Goal: Information Seeking & Learning: Learn about a topic

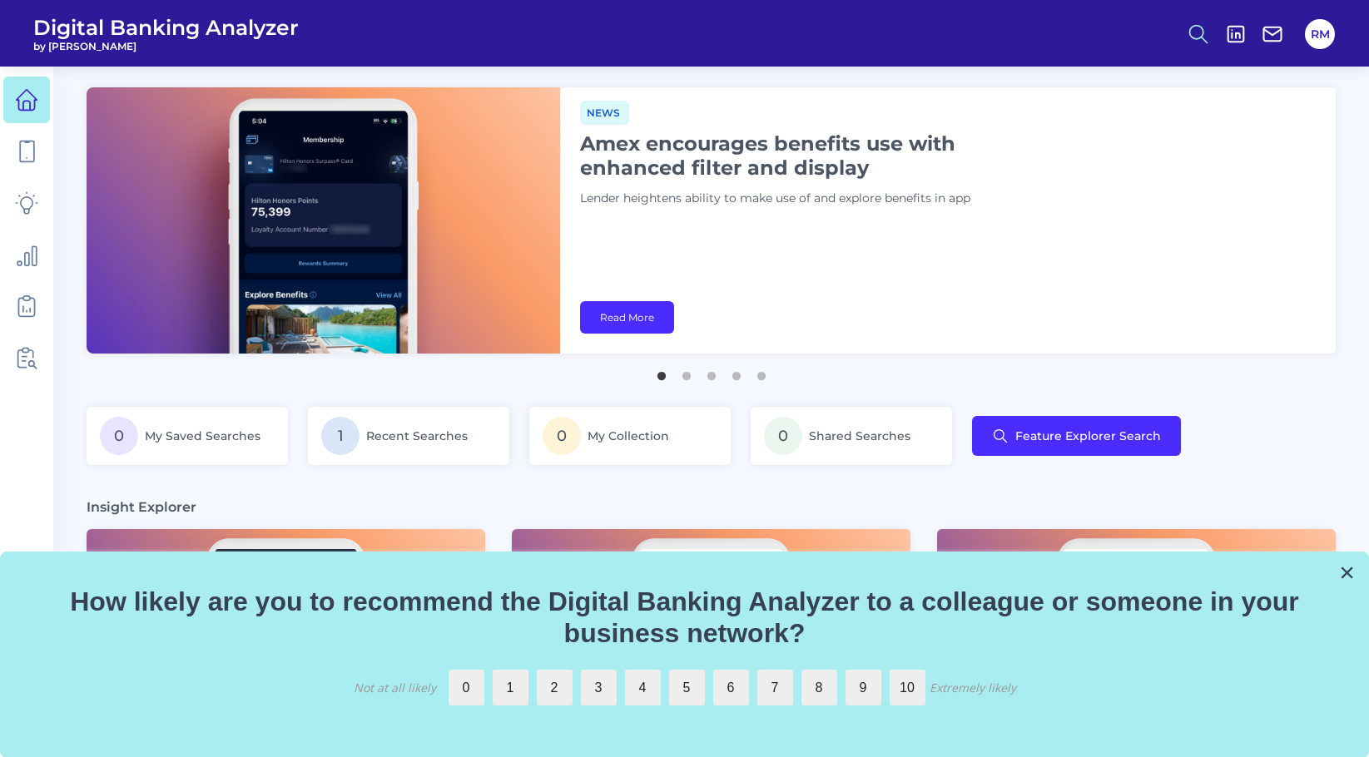
click at [1198, 37] on circle at bounding box center [1196, 31] width 13 height 13
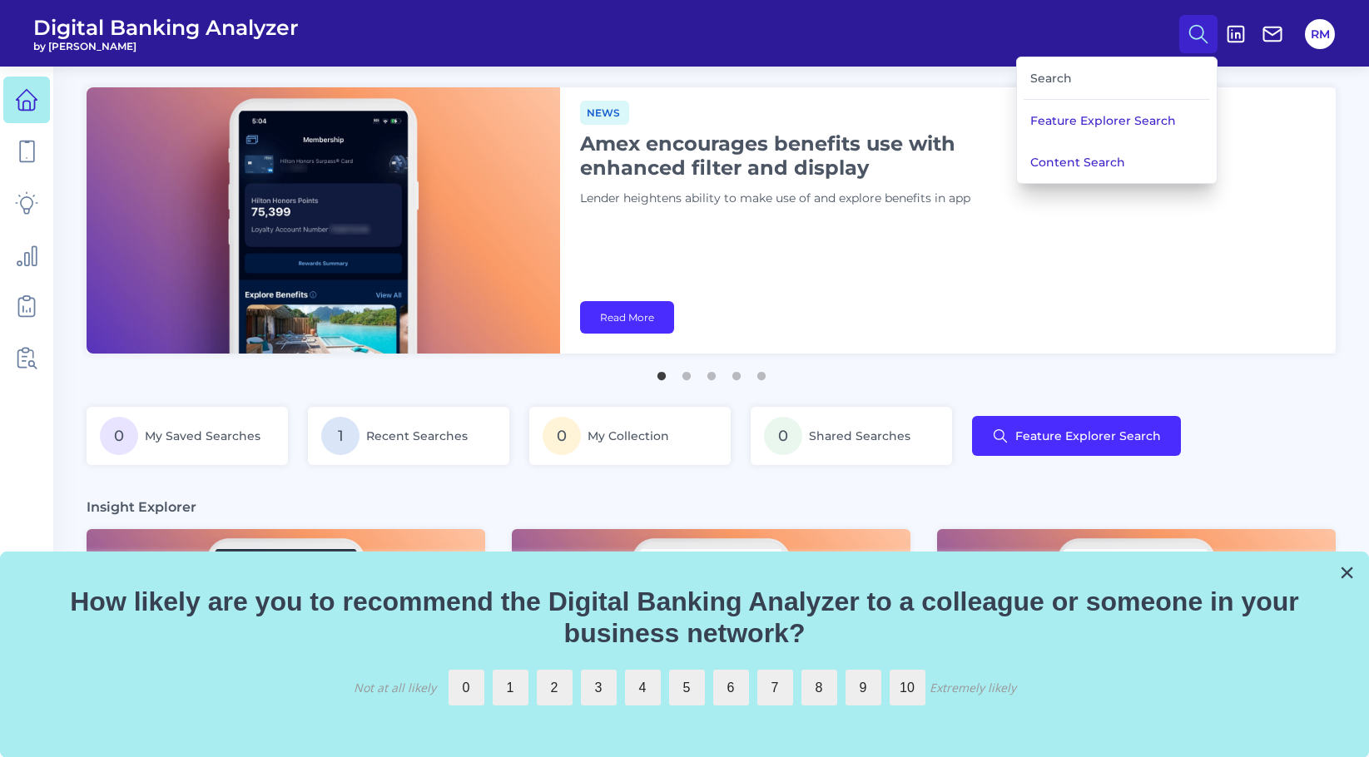
click at [1046, 76] on div "Search" at bounding box center [1117, 78] width 186 height 42
click at [1093, 121] on button "Feature Explorer Search" at bounding box center [1117, 121] width 200 height 42
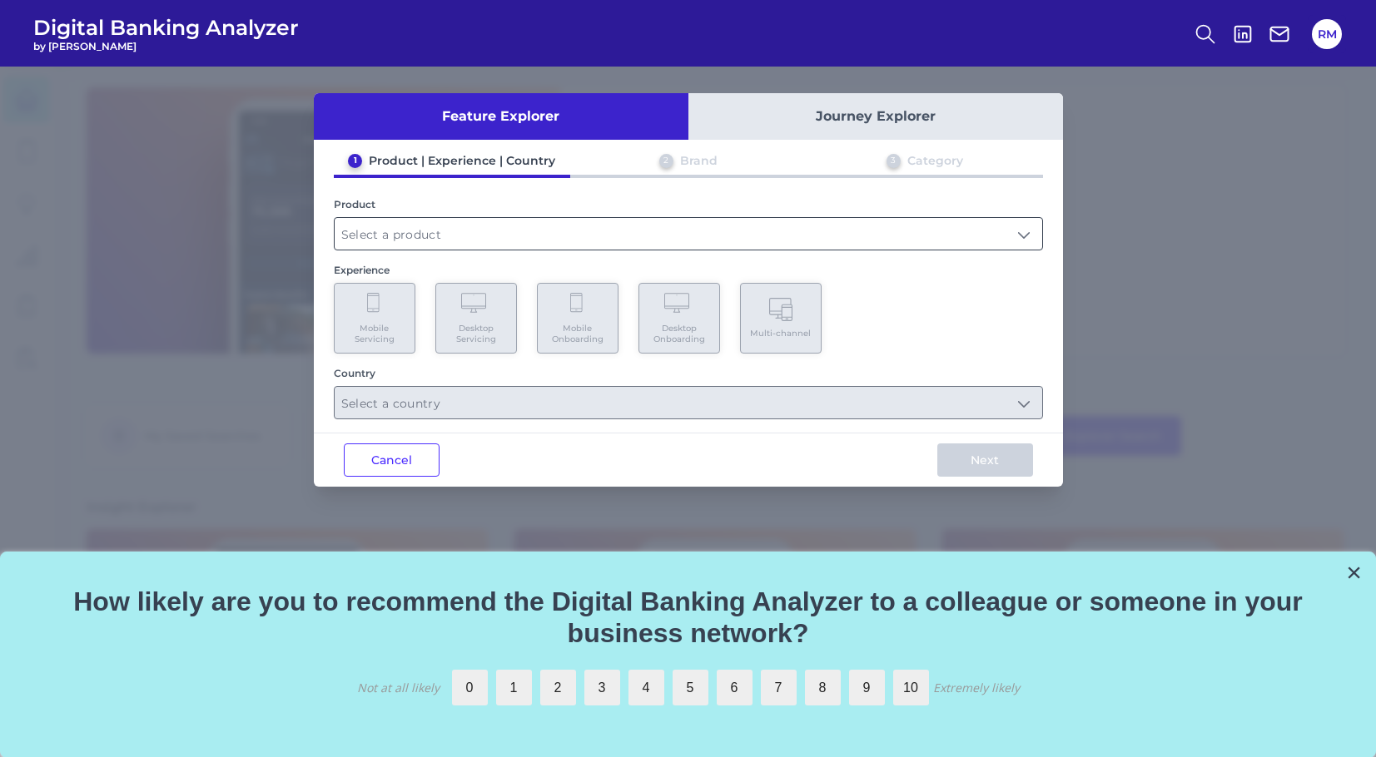
click at [699, 222] on input "text" at bounding box center [688, 234] width 707 height 32
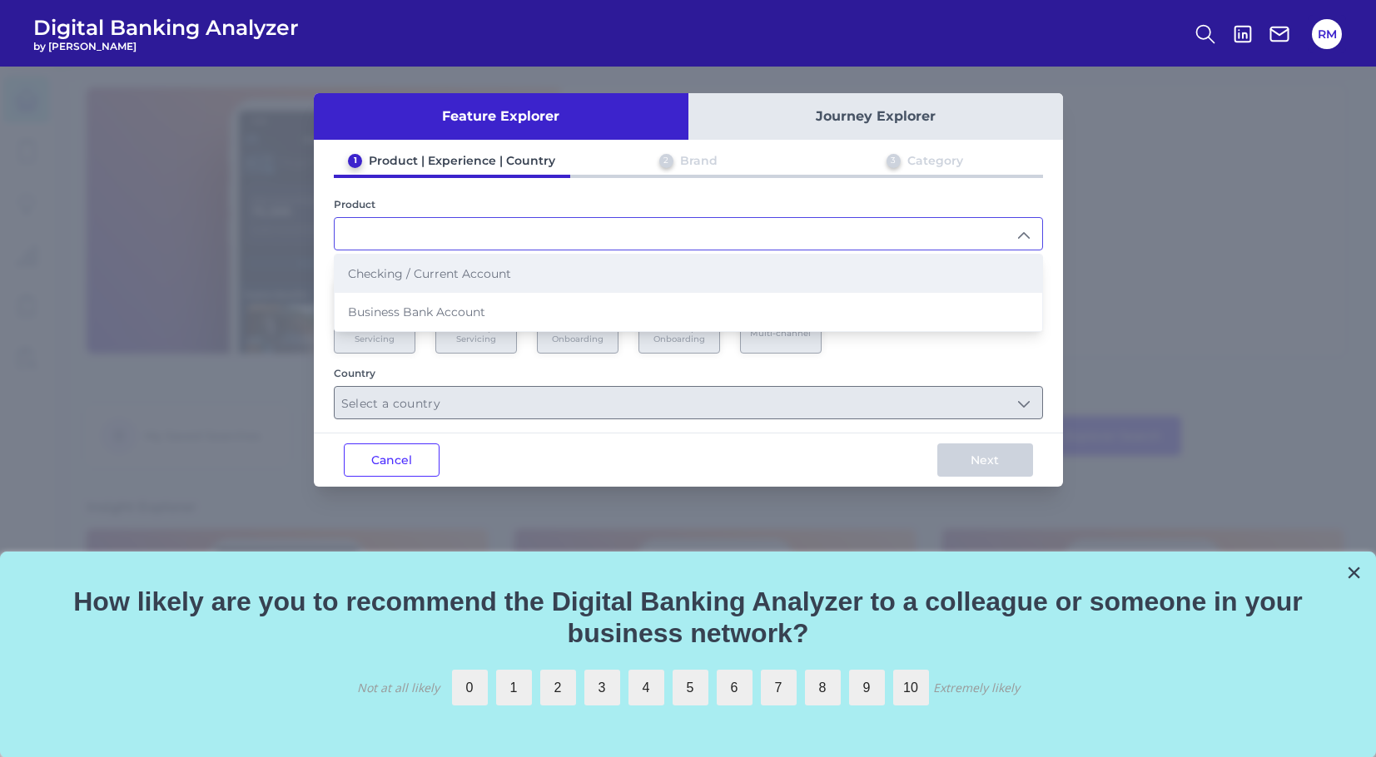
click at [696, 280] on li "Checking / Current Account" at bounding box center [688, 274] width 707 height 38
type input "Checking / Current Account"
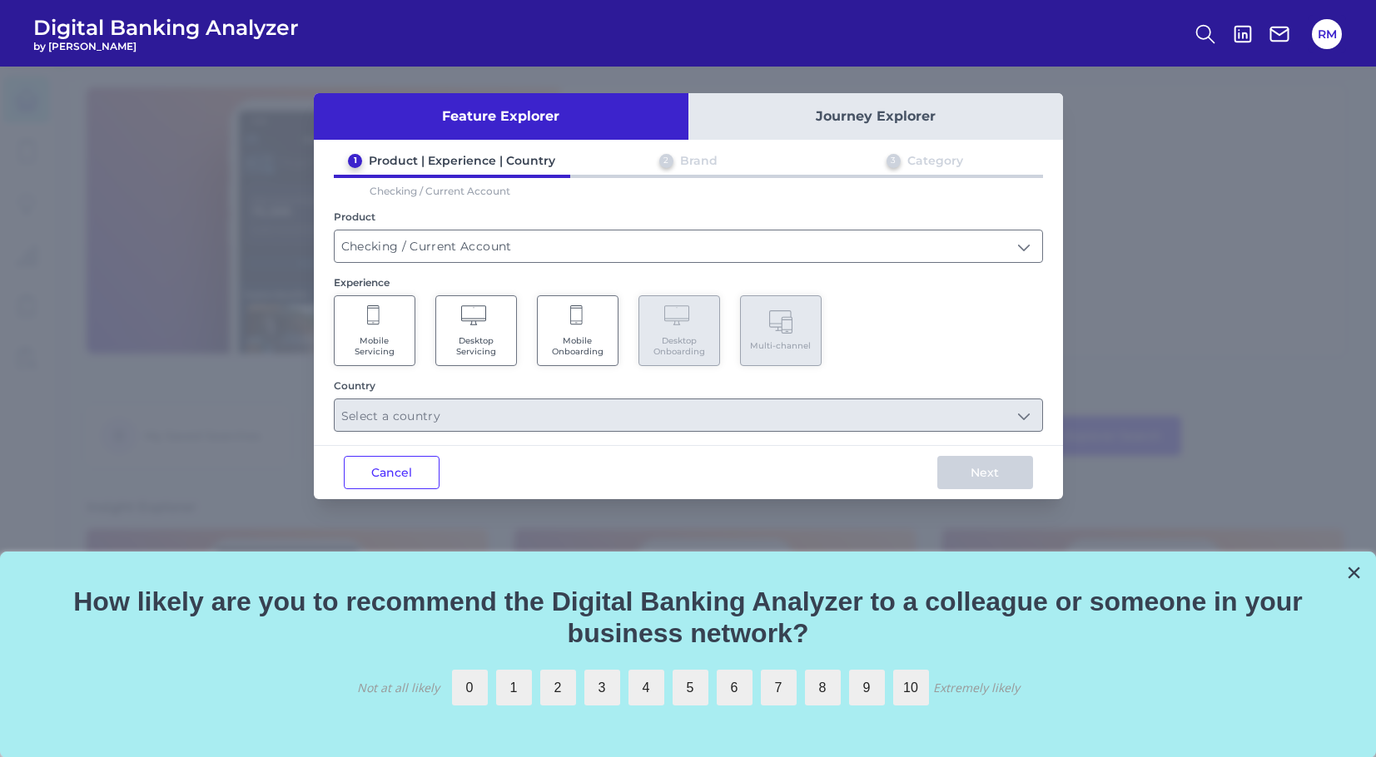
click at [573, 349] on span "Mobile Onboarding" at bounding box center [577, 346] width 63 height 22
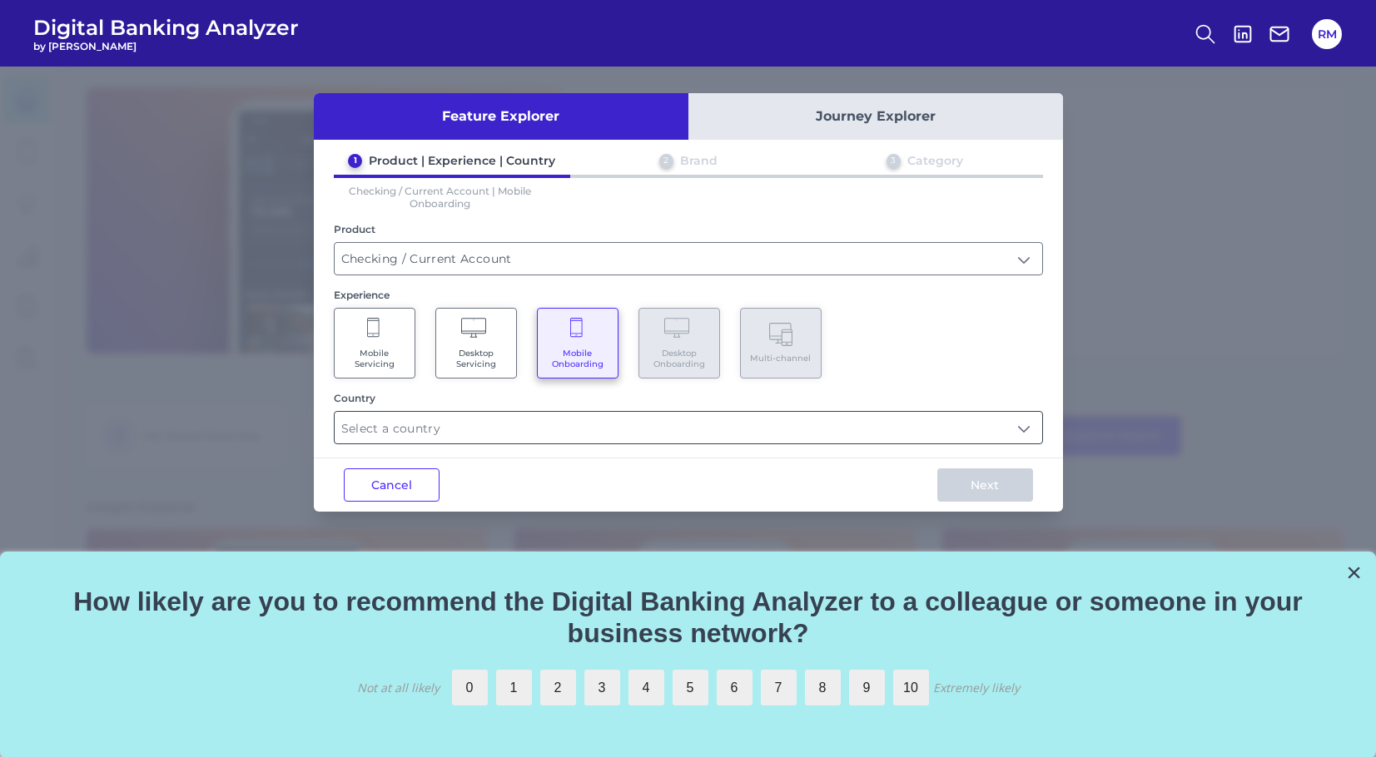
click at [579, 423] on input "text" at bounding box center [688, 428] width 707 height 32
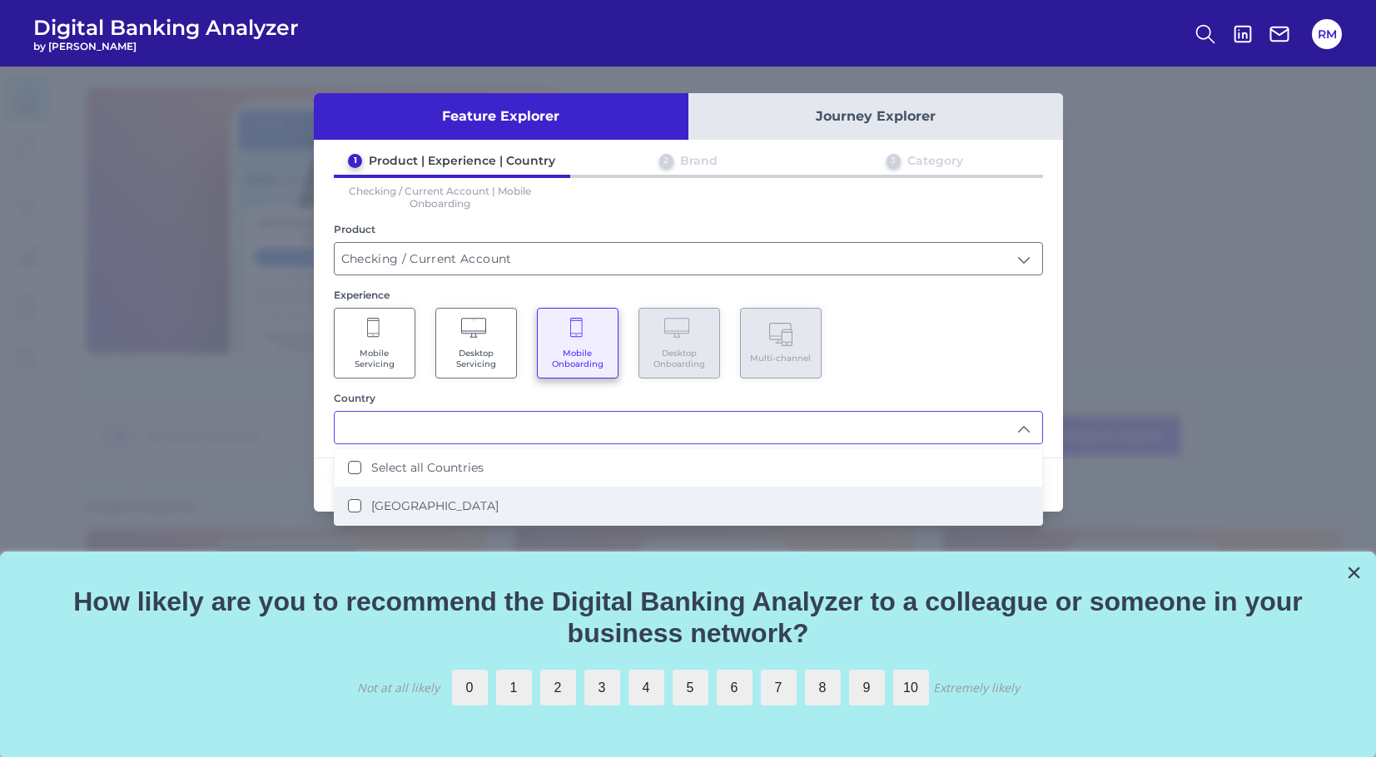
click at [488, 506] on li "[GEOGRAPHIC_DATA]" at bounding box center [688, 506] width 707 height 38
type input "Select all Countries"
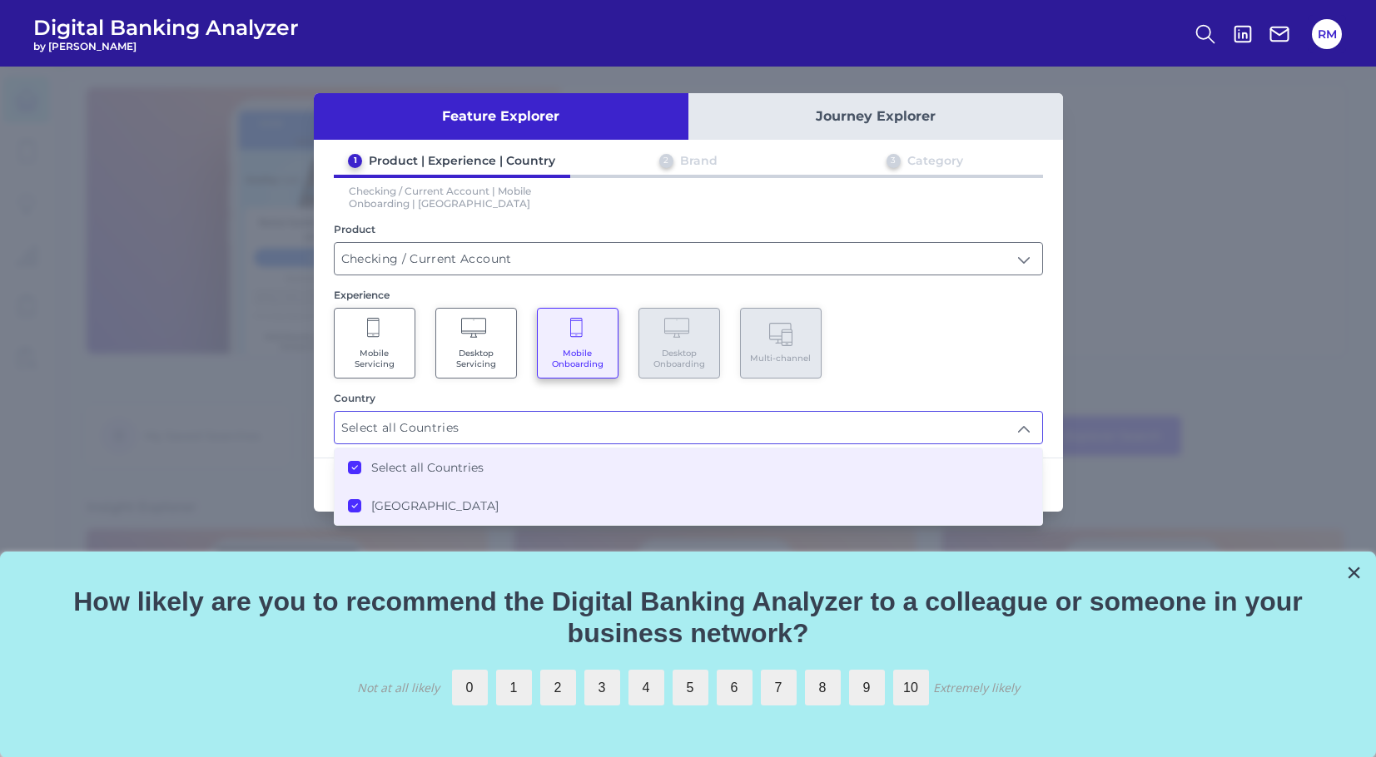
click at [987, 319] on div "Mobile Servicing Desktop Servicing Mobile Onboarding Desktop Onboarding Multi-c…" at bounding box center [688, 343] width 709 height 71
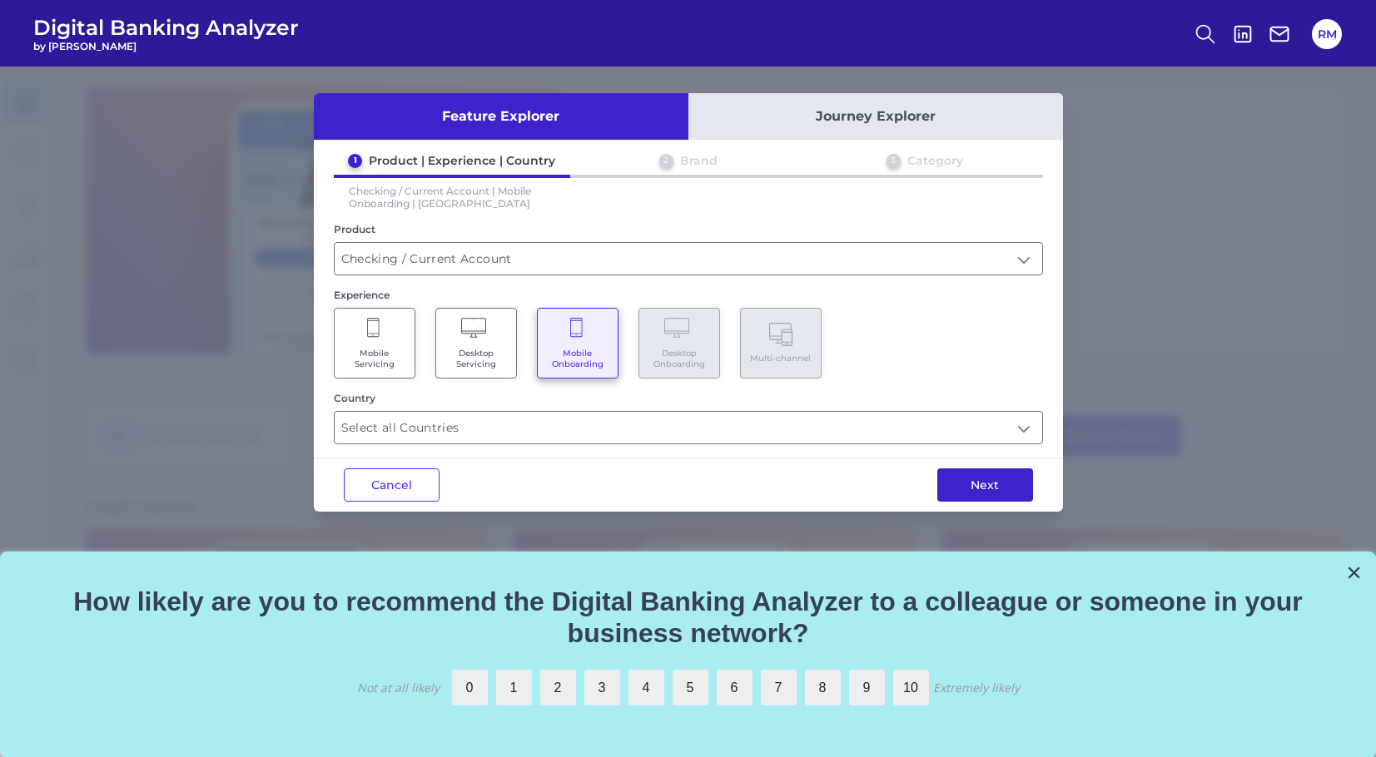
click at [976, 481] on button "Next" at bounding box center [985, 484] width 96 height 33
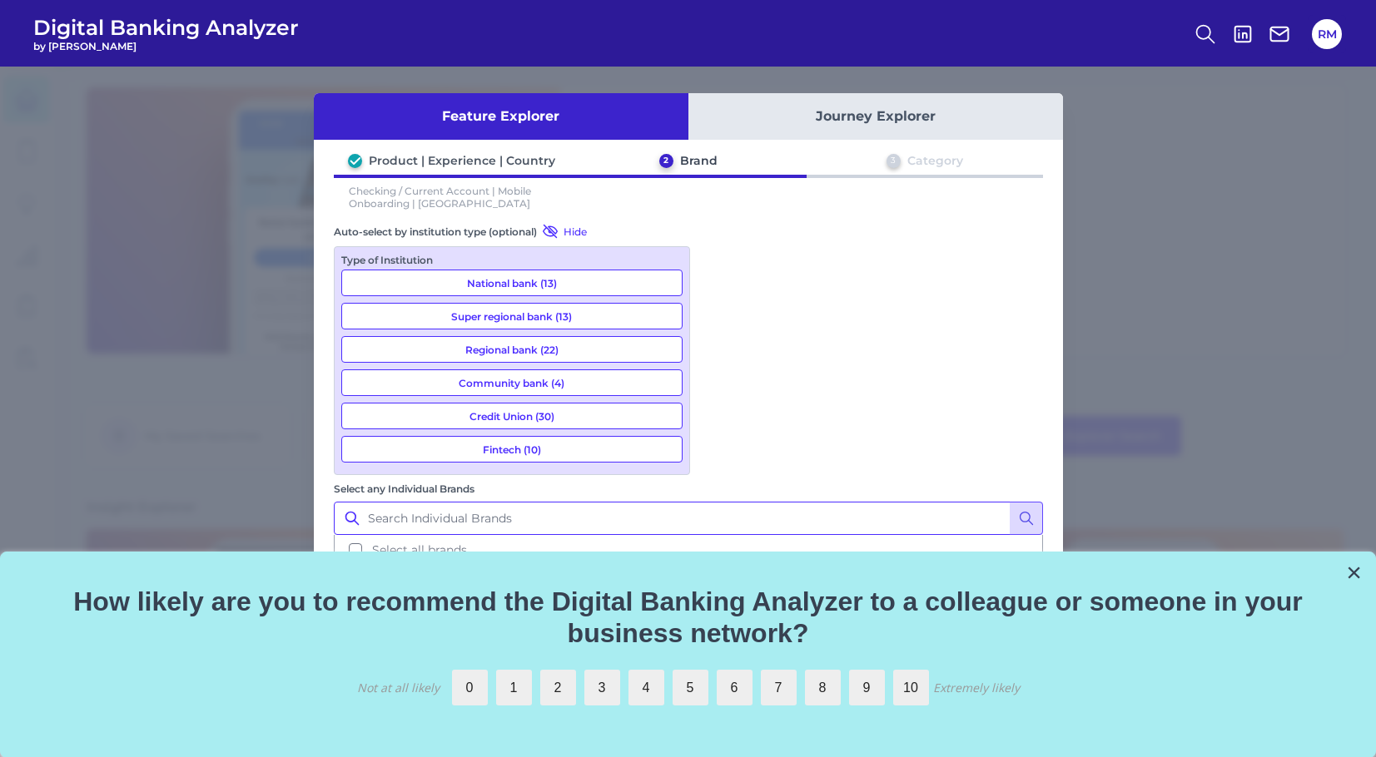
click at [765, 502] on input "Select any Individual Brands" at bounding box center [688, 518] width 709 height 33
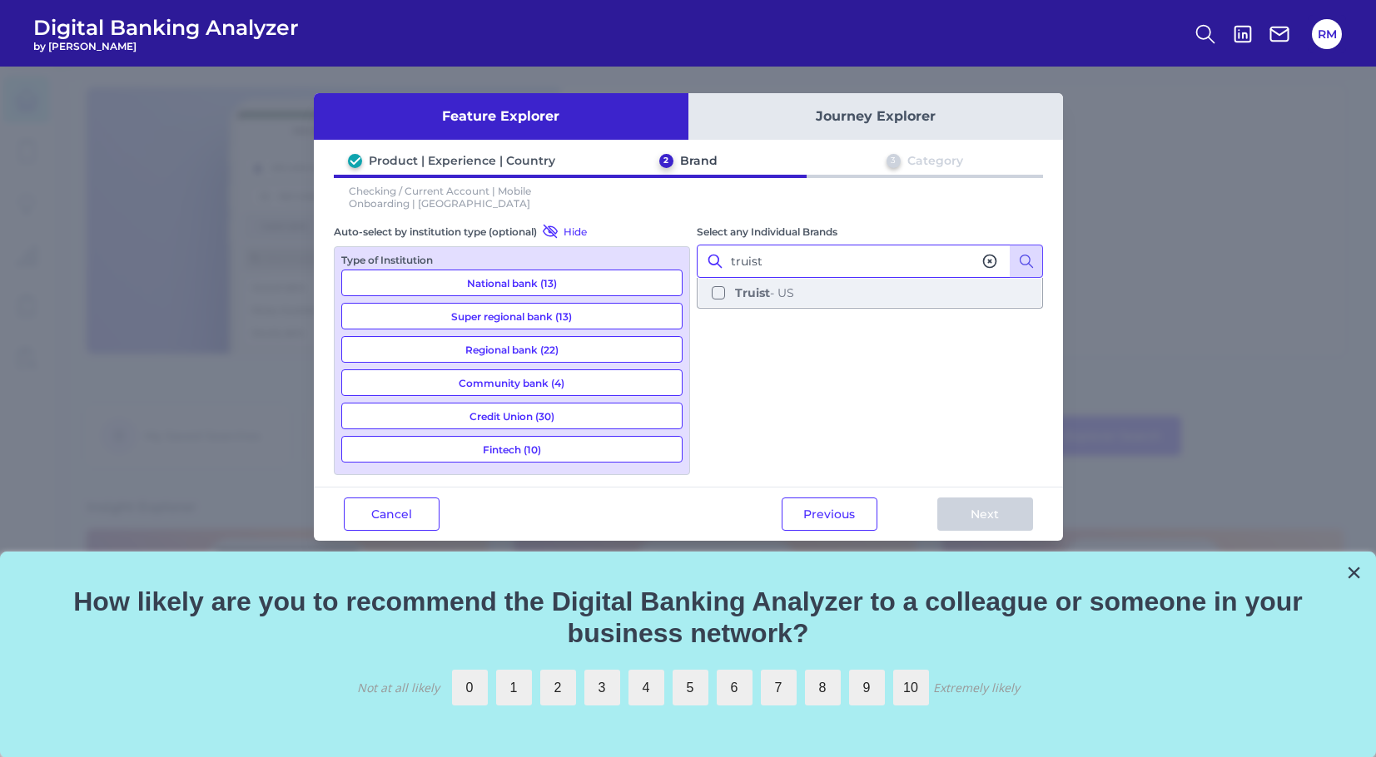
click at [706, 293] on button "Truist - US" at bounding box center [869, 293] width 343 height 28
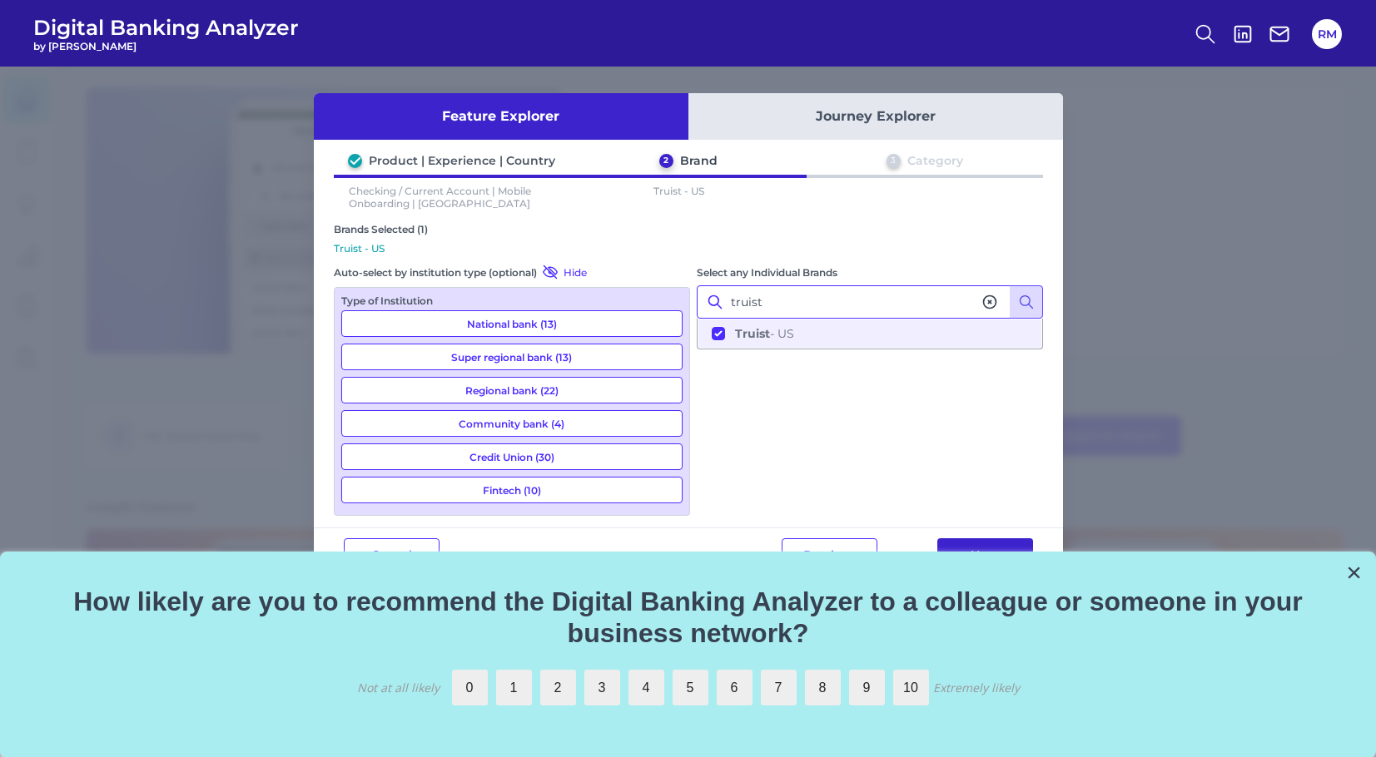
type input "truist"
click at [974, 541] on button "Next" at bounding box center [985, 554] width 96 height 33
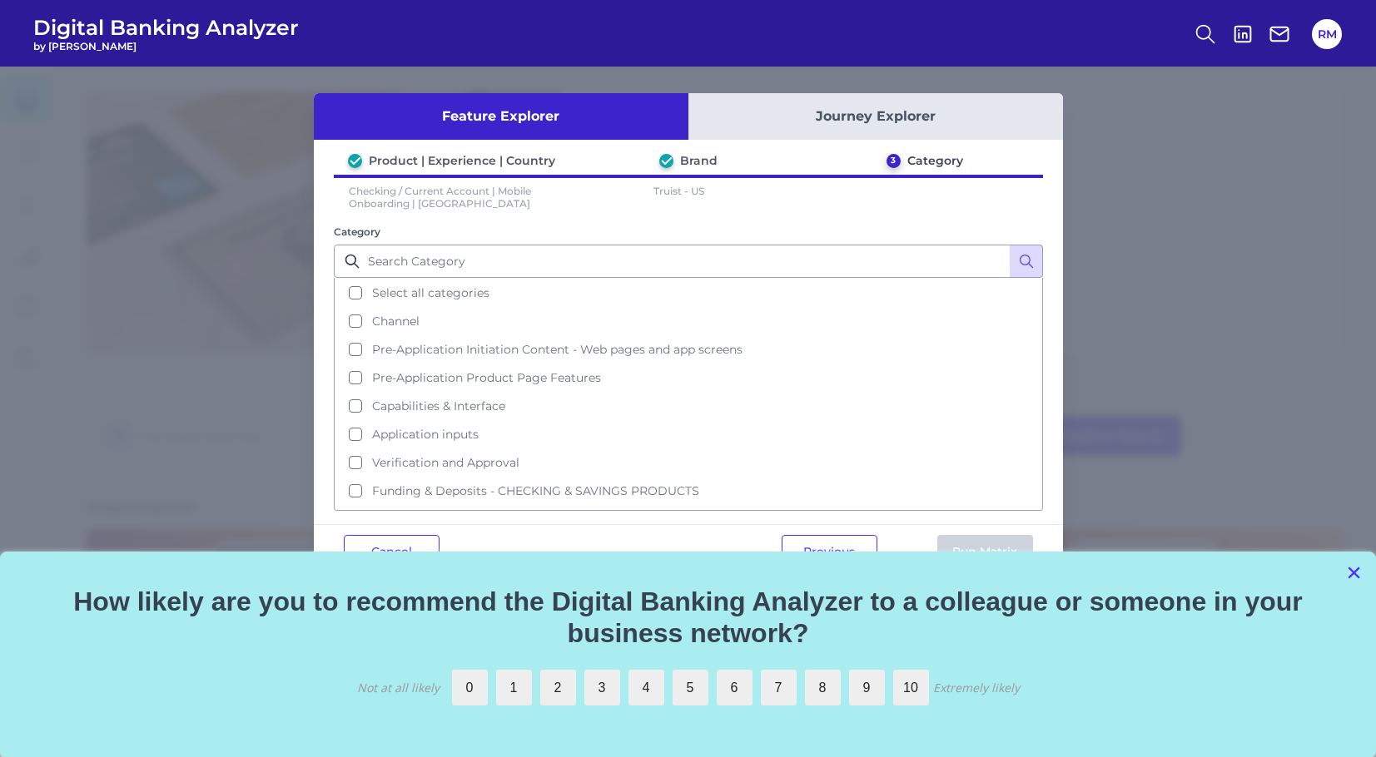
click at [1352, 581] on button "×" at bounding box center [1354, 572] width 16 height 27
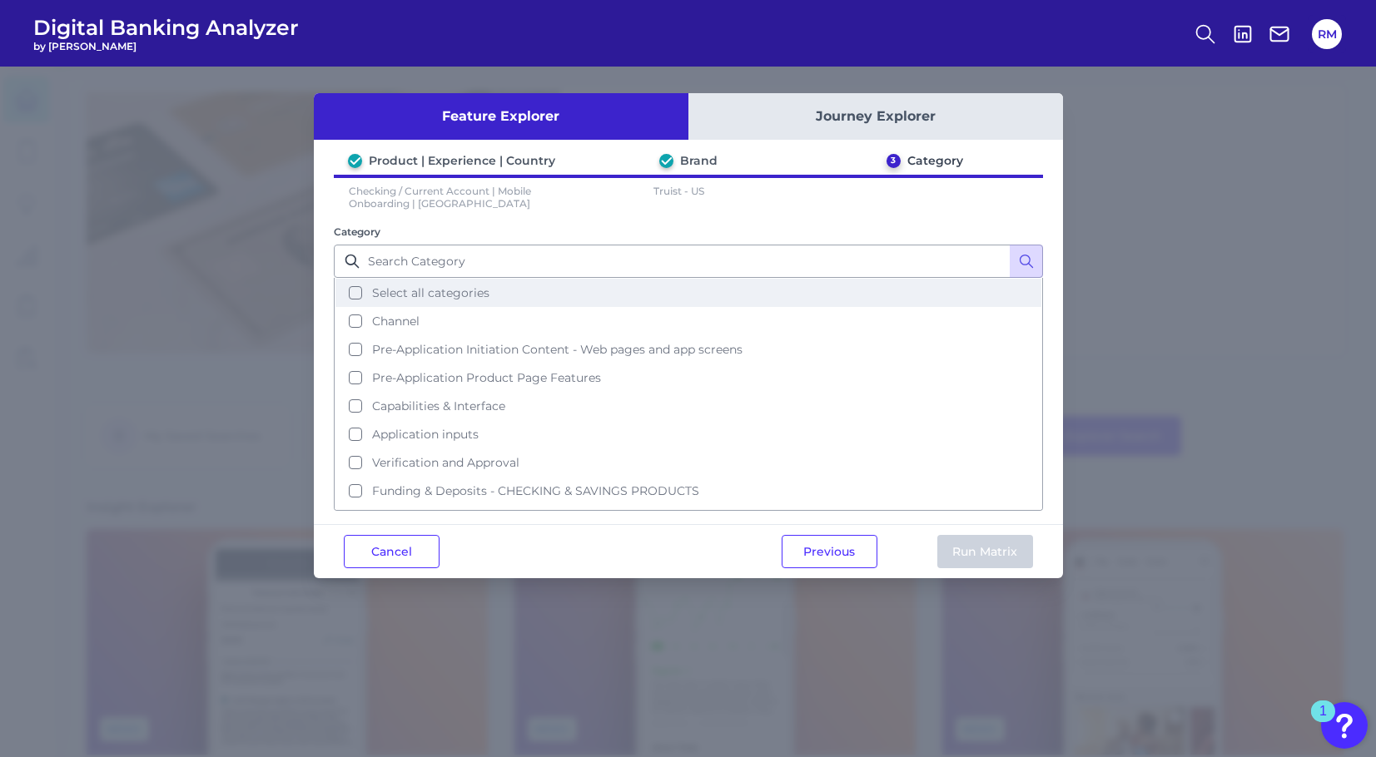
click at [355, 289] on button "Select all categories" at bounding box center [688, 293] width 706 height 28
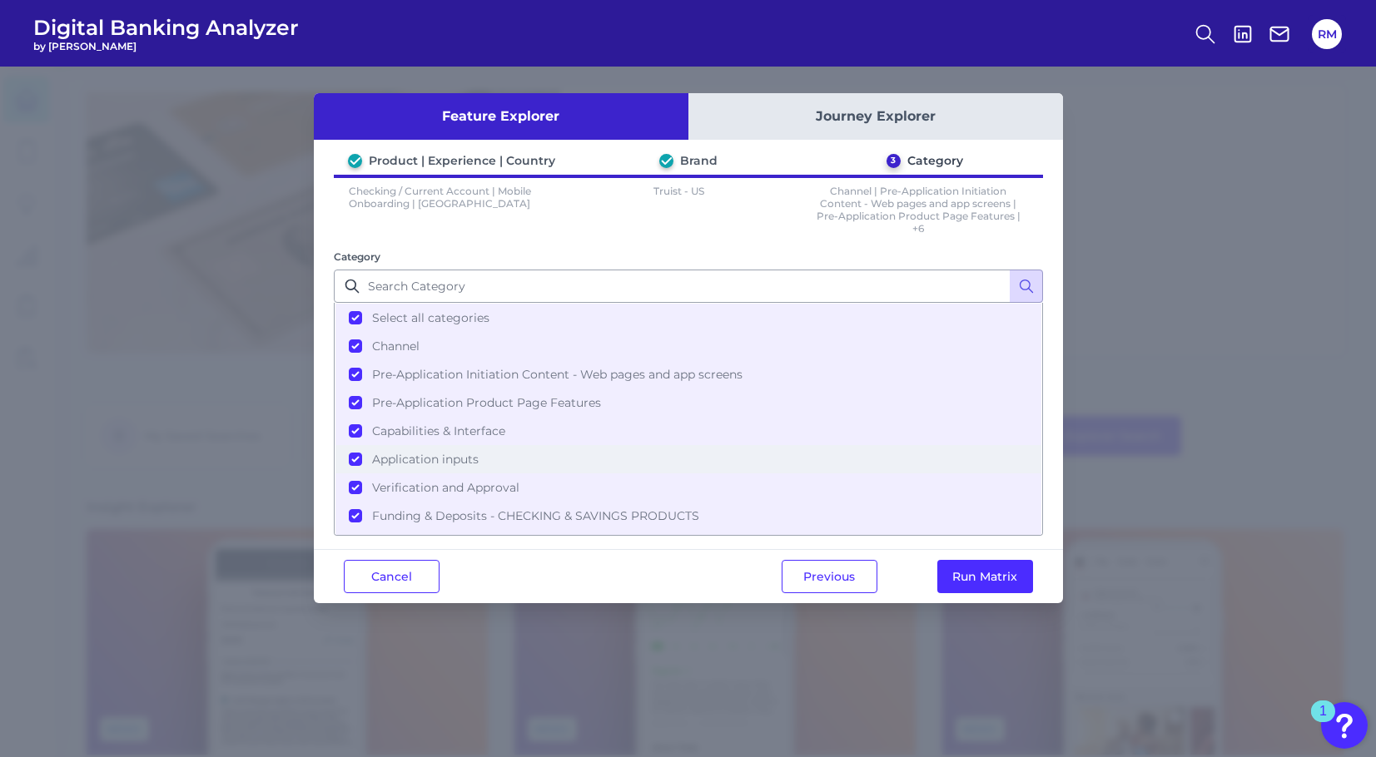
scroll to position [44, 0]
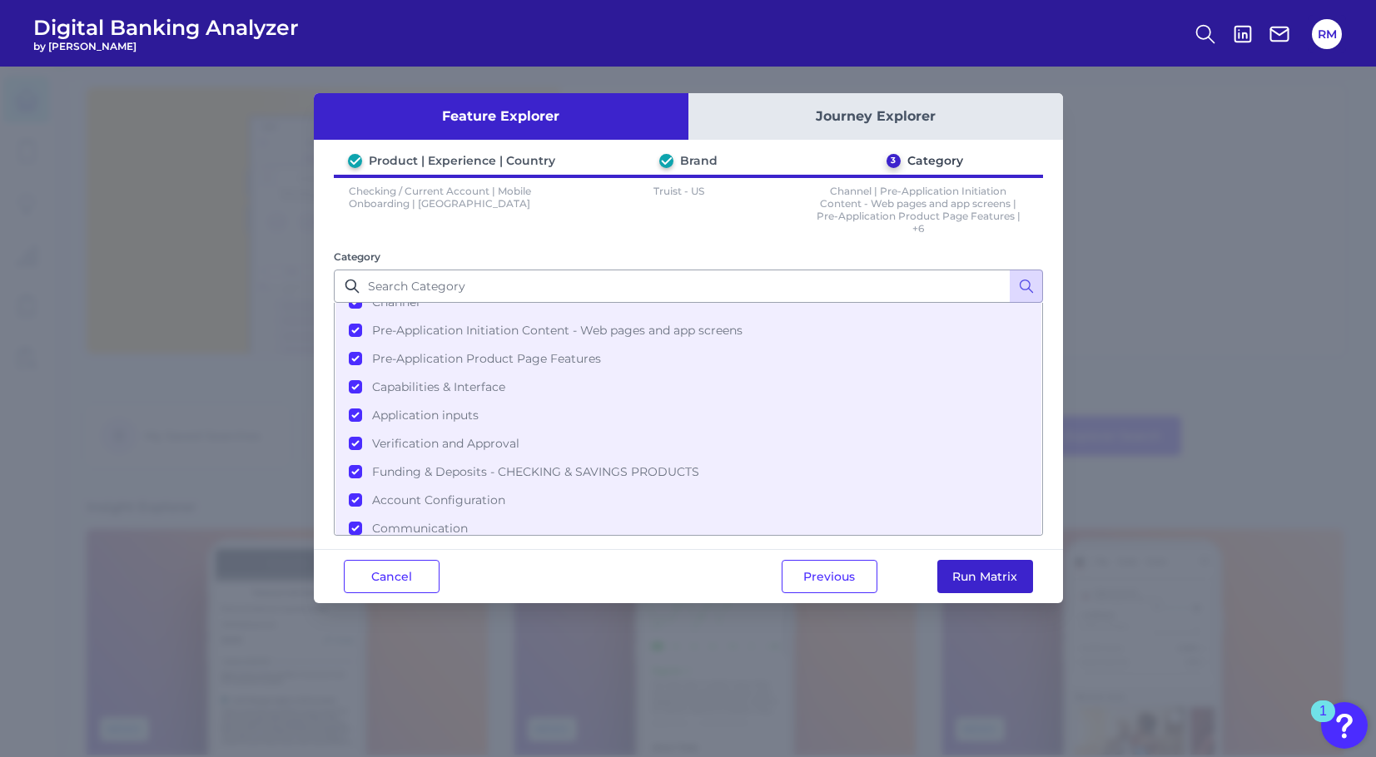
click at [984, 565] on button "Run Matrix" at bounding box center [985, 576] width 96 height 33
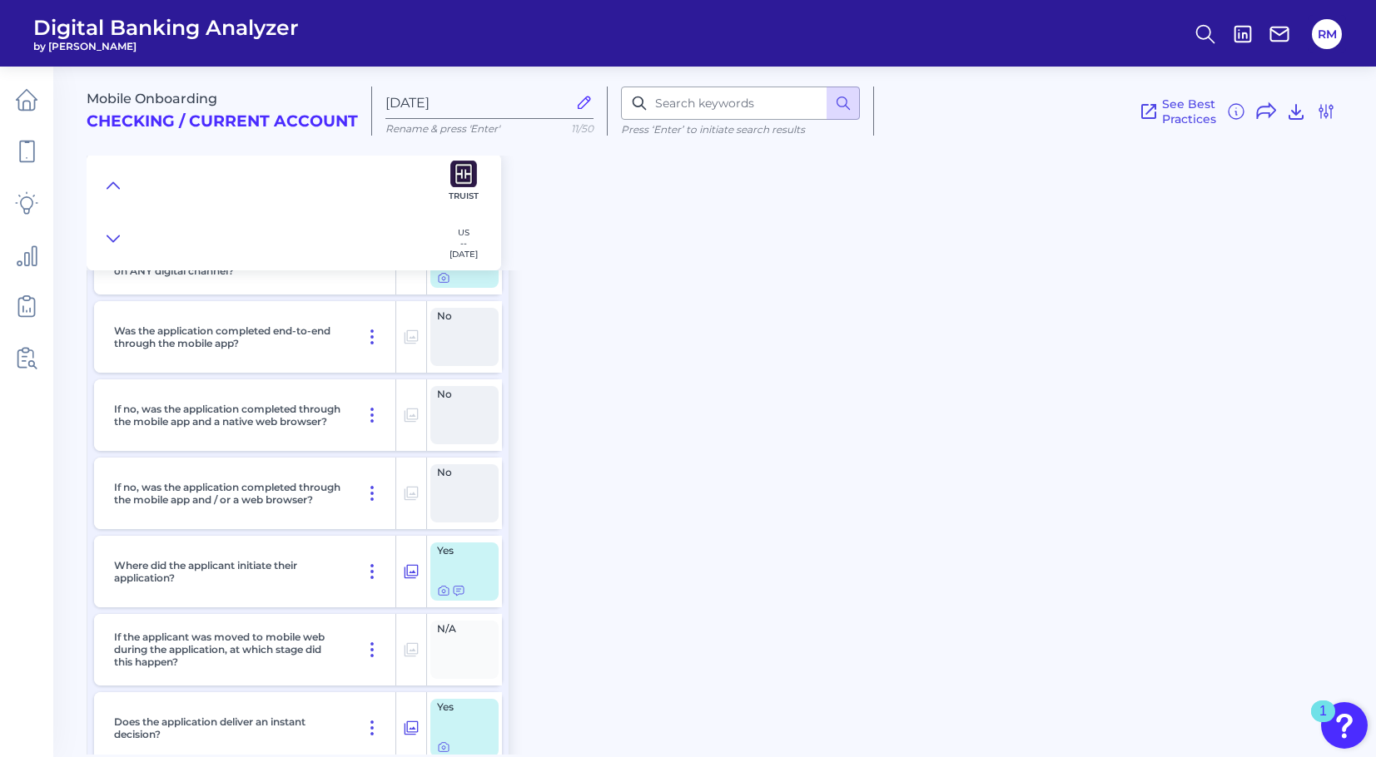
scroll to position [268, 0]
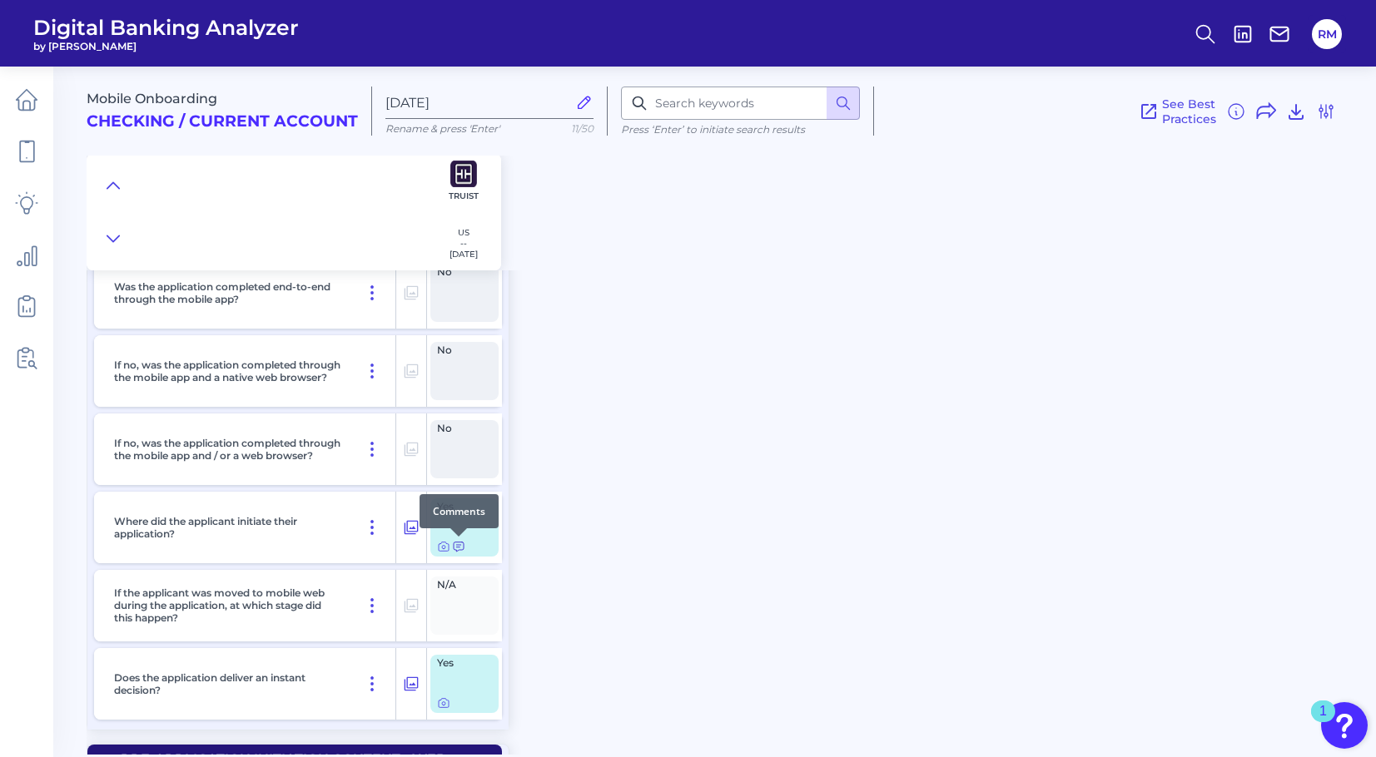
click at [463, 548] on icon at bounding box center [459, 547] width 10 height 9
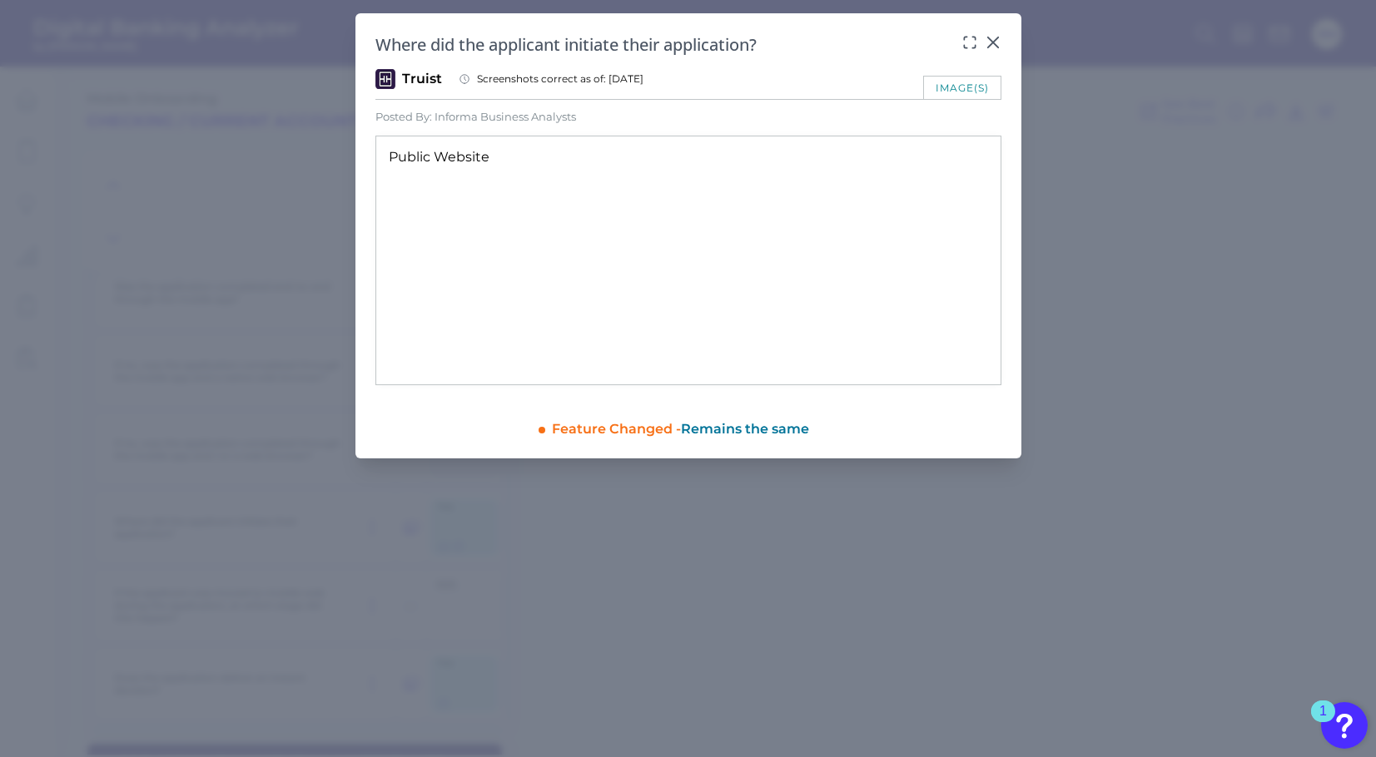
click at [994, 41] on icon at bounding box center [992, 42] width 17 height 17
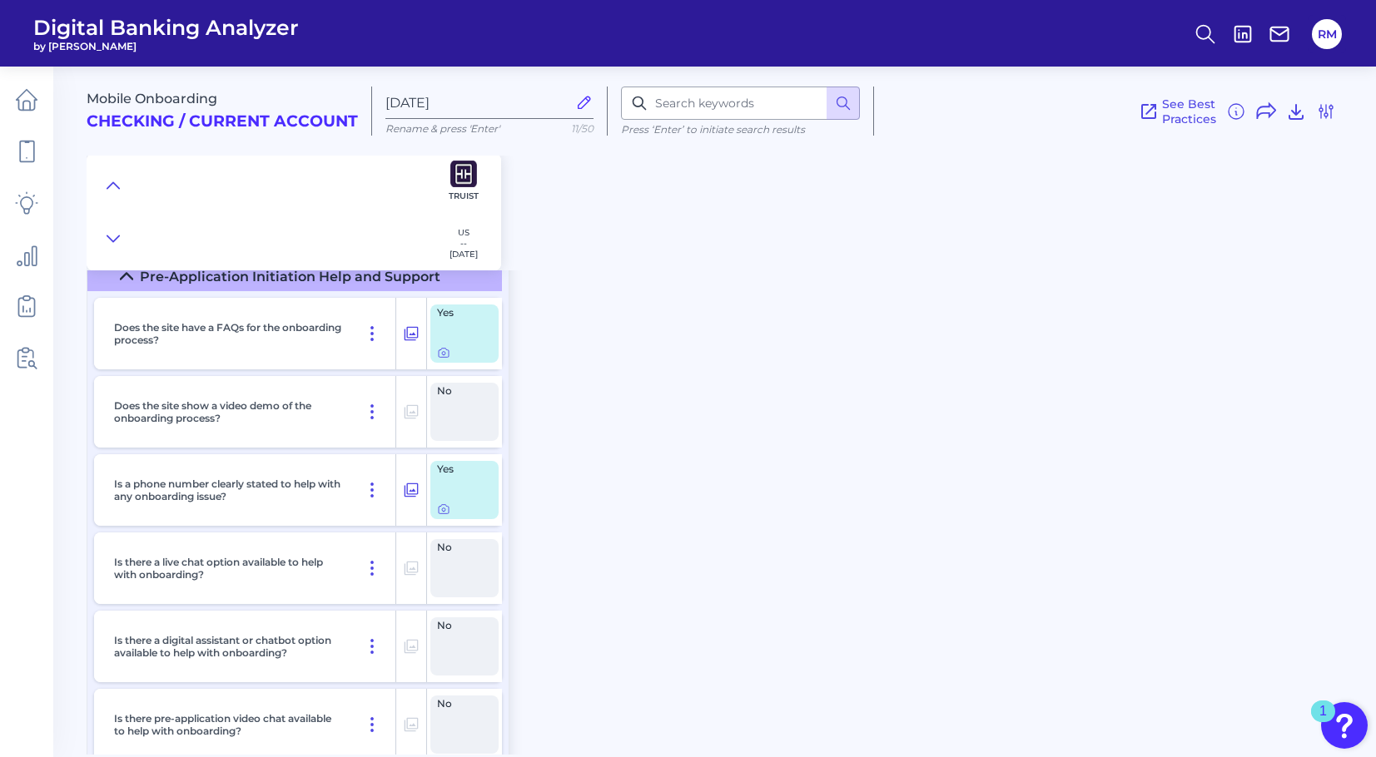
scroll to position [796, 0]
click at [439, 355] on icon at bounding box center [443, 351] width 13 height 13
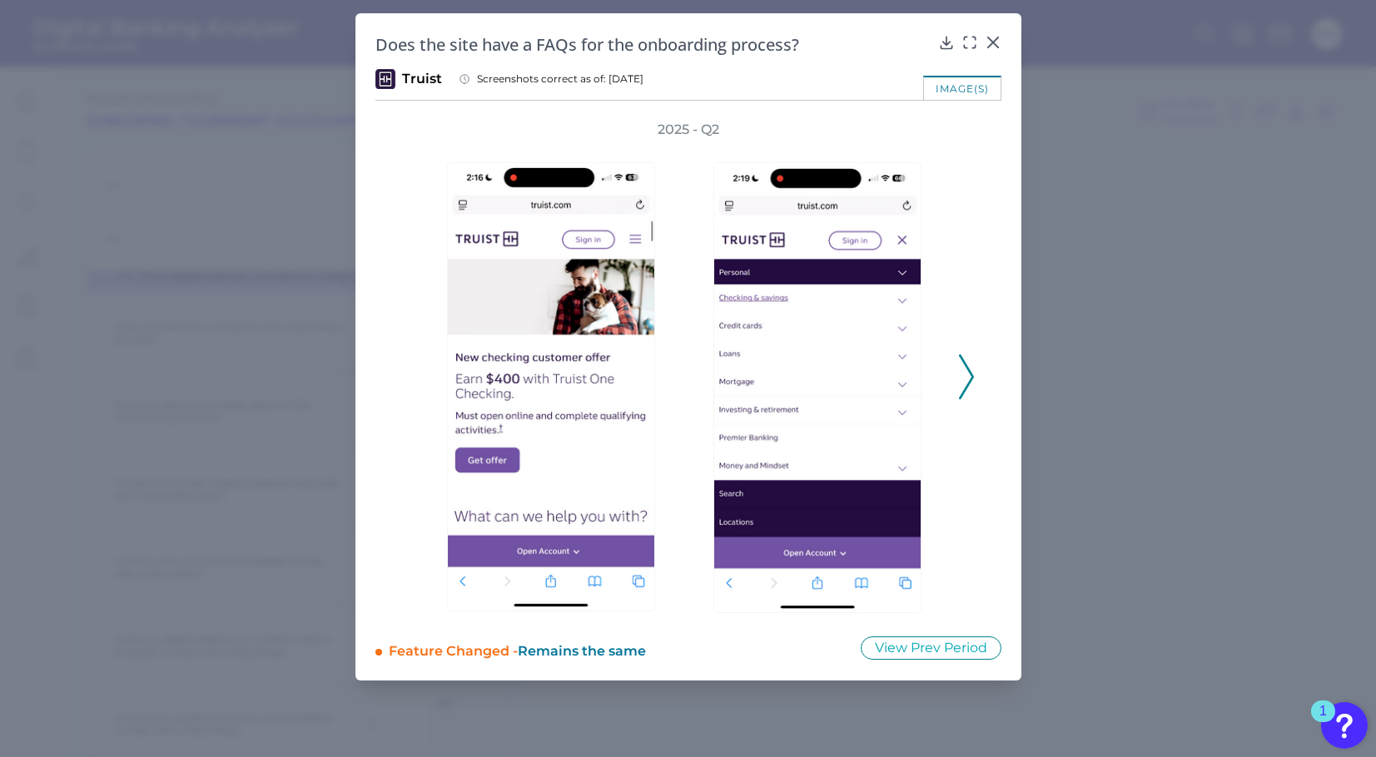
click at [973, 383] on button at bounding box center [966, 376] width 17 height 45
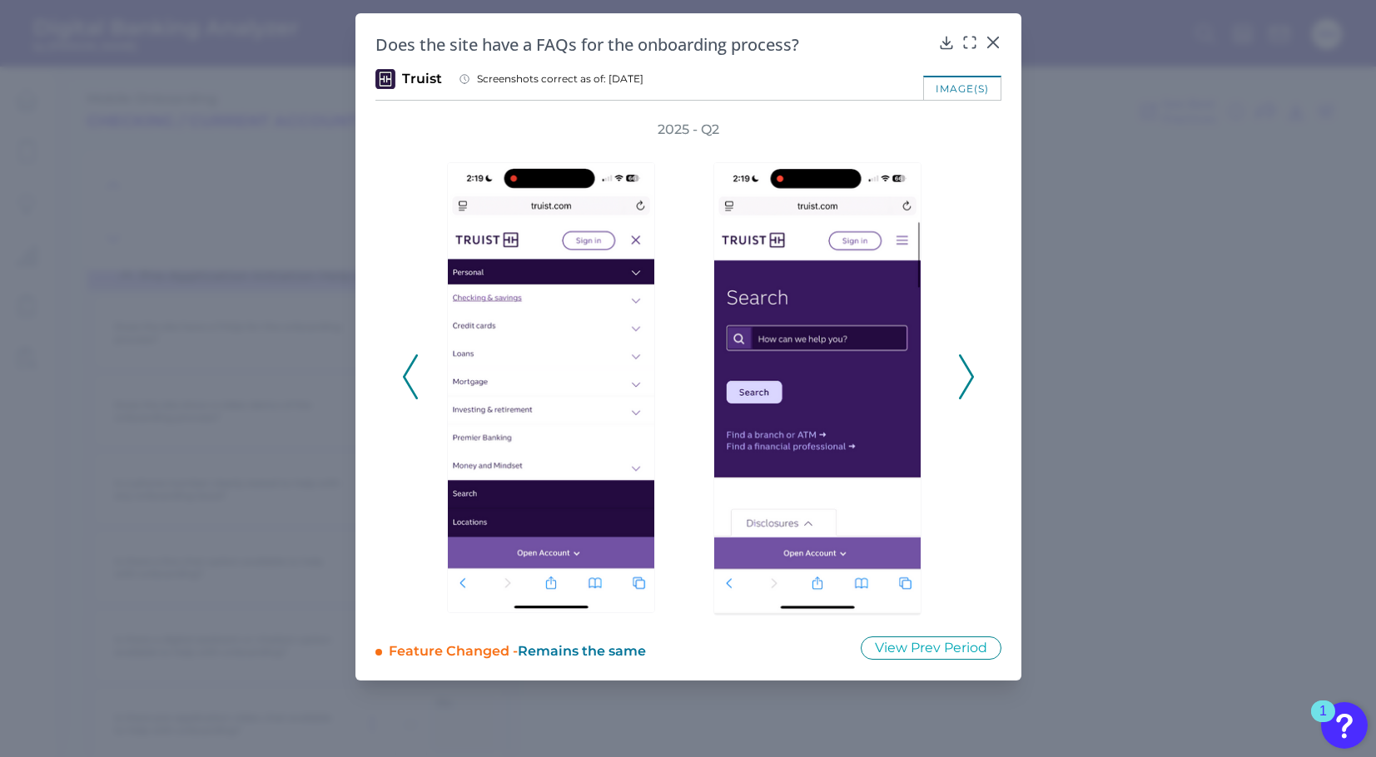
click at [973, 383] on icon at bounding box center [966, 376] width 15 height 45
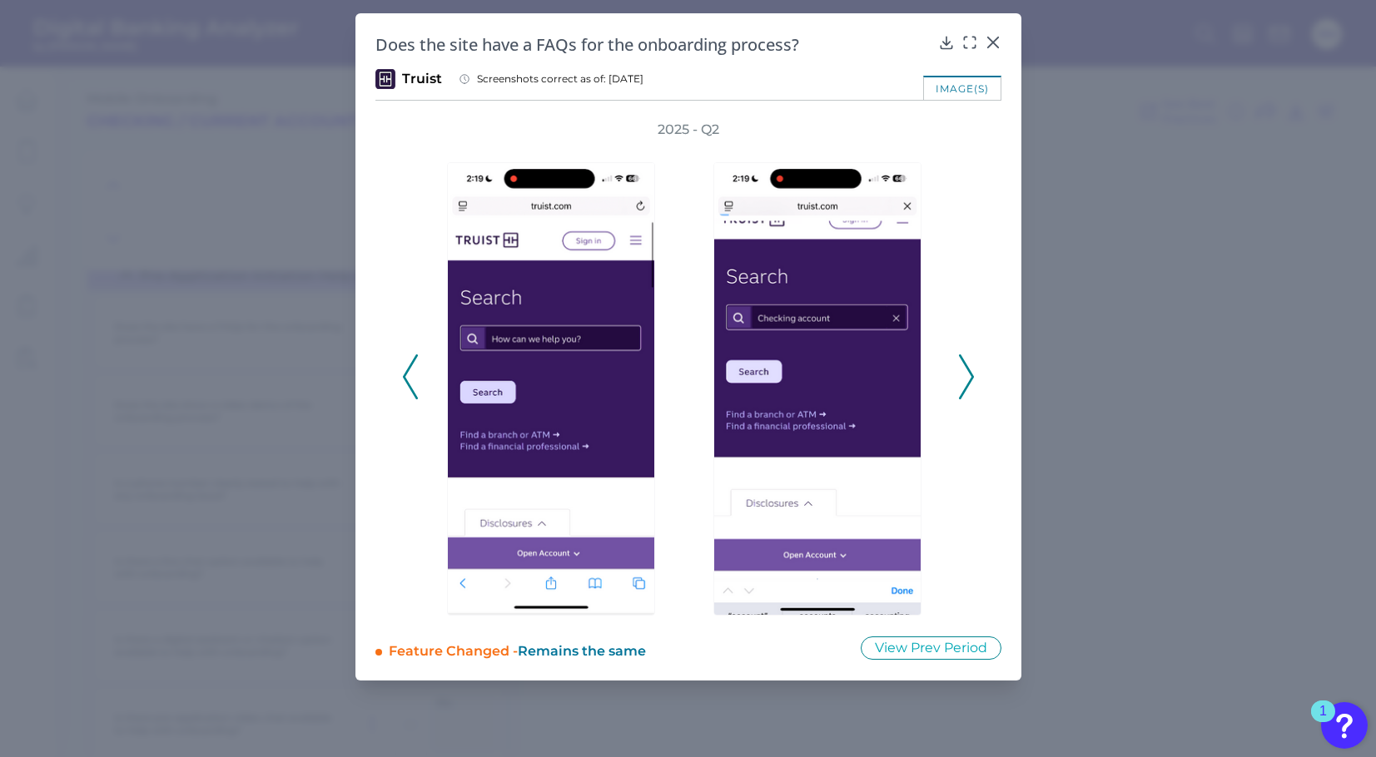
click at [973, 383] on icon at bounding box center [966, 376] width 15 height 45
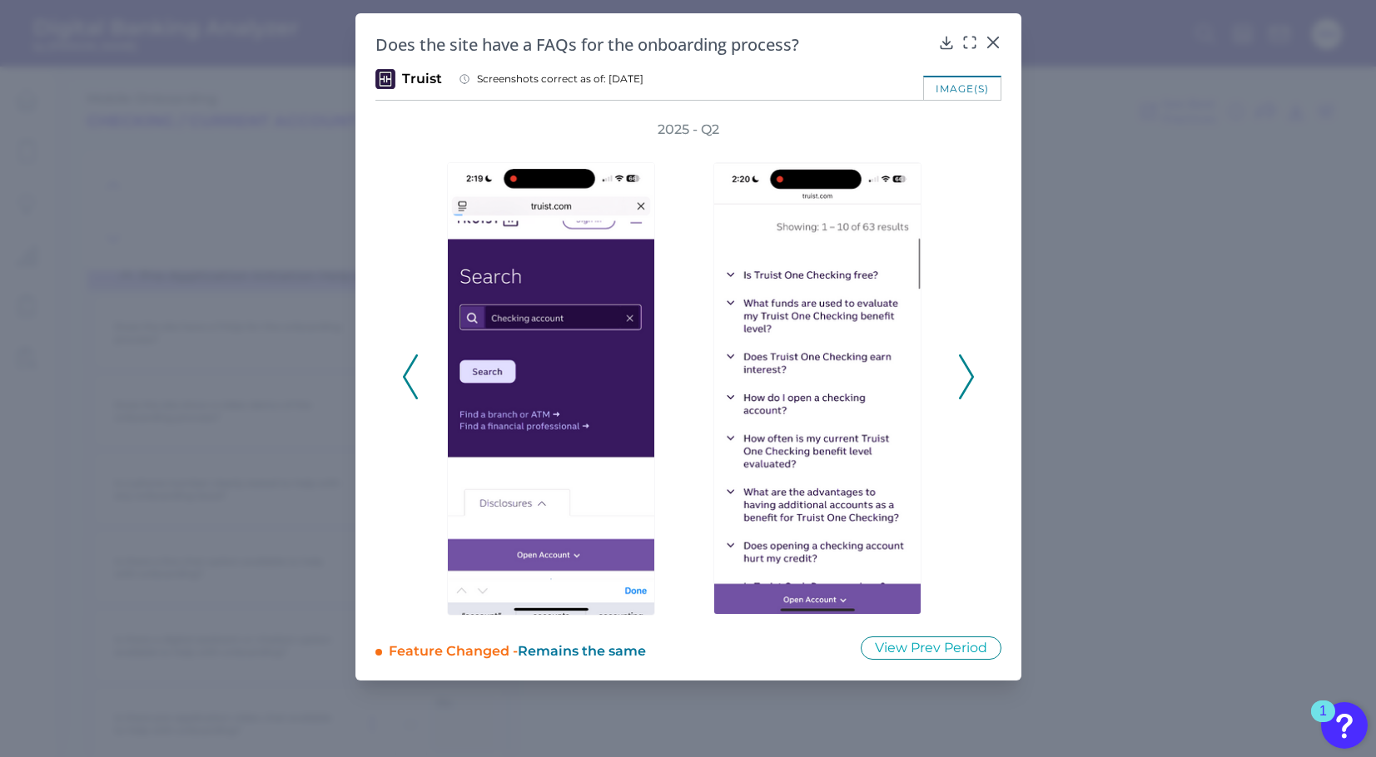
click at [973, 383] on icon at bounding box center [966, 376] width 15 height 45
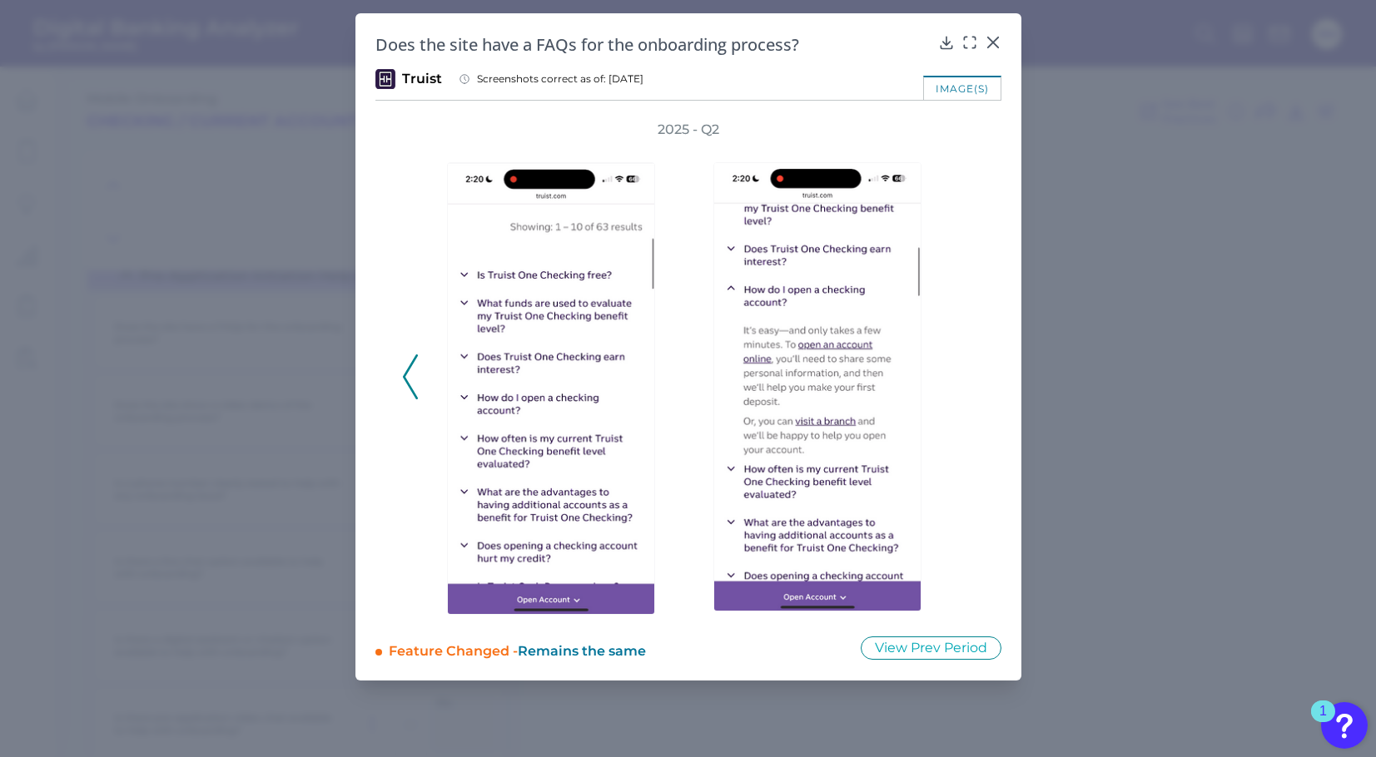
click at [973, 383] on div "2025 - Q2" at bounding box center [688, 368] width 573 height 495
click at [994, 43] on icon at bounding box center [992, 42] width 17 height 17
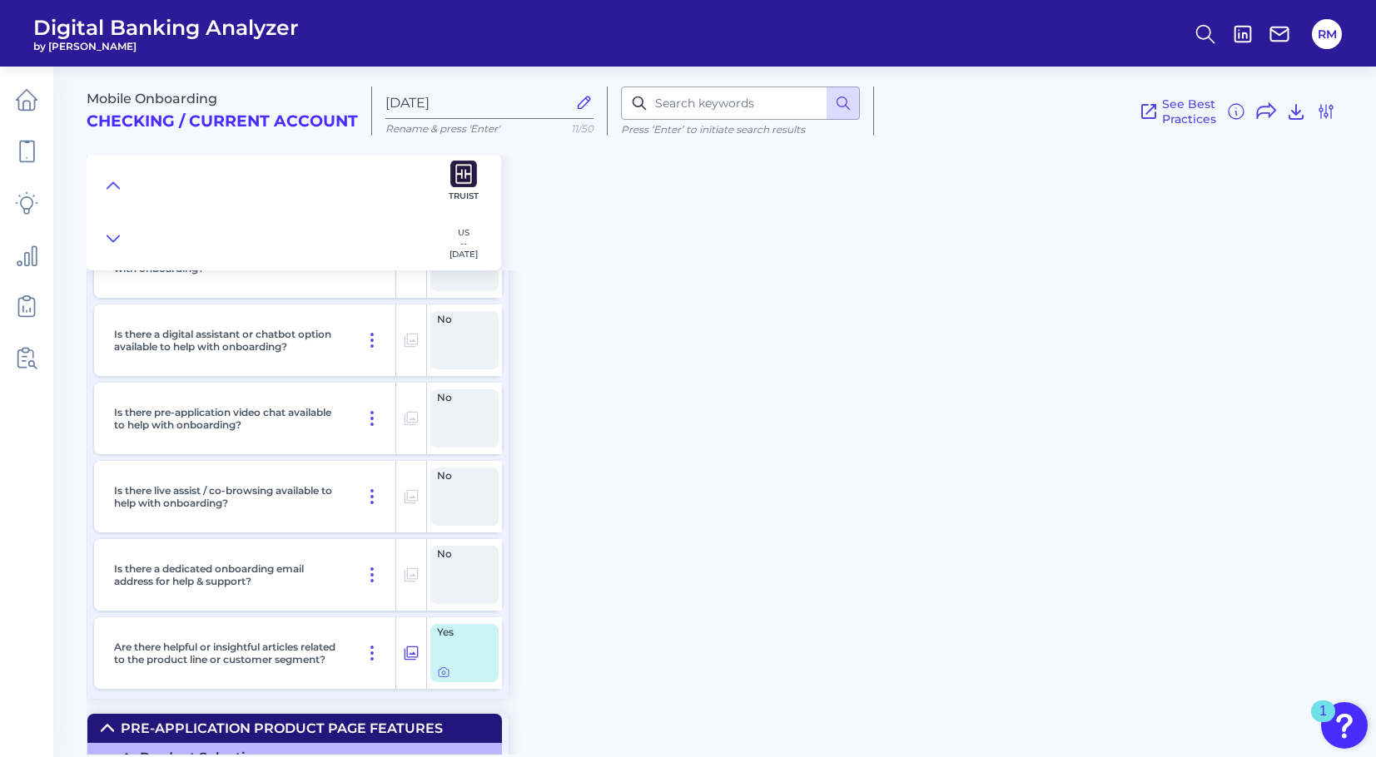
scroll to position [1117, 0]
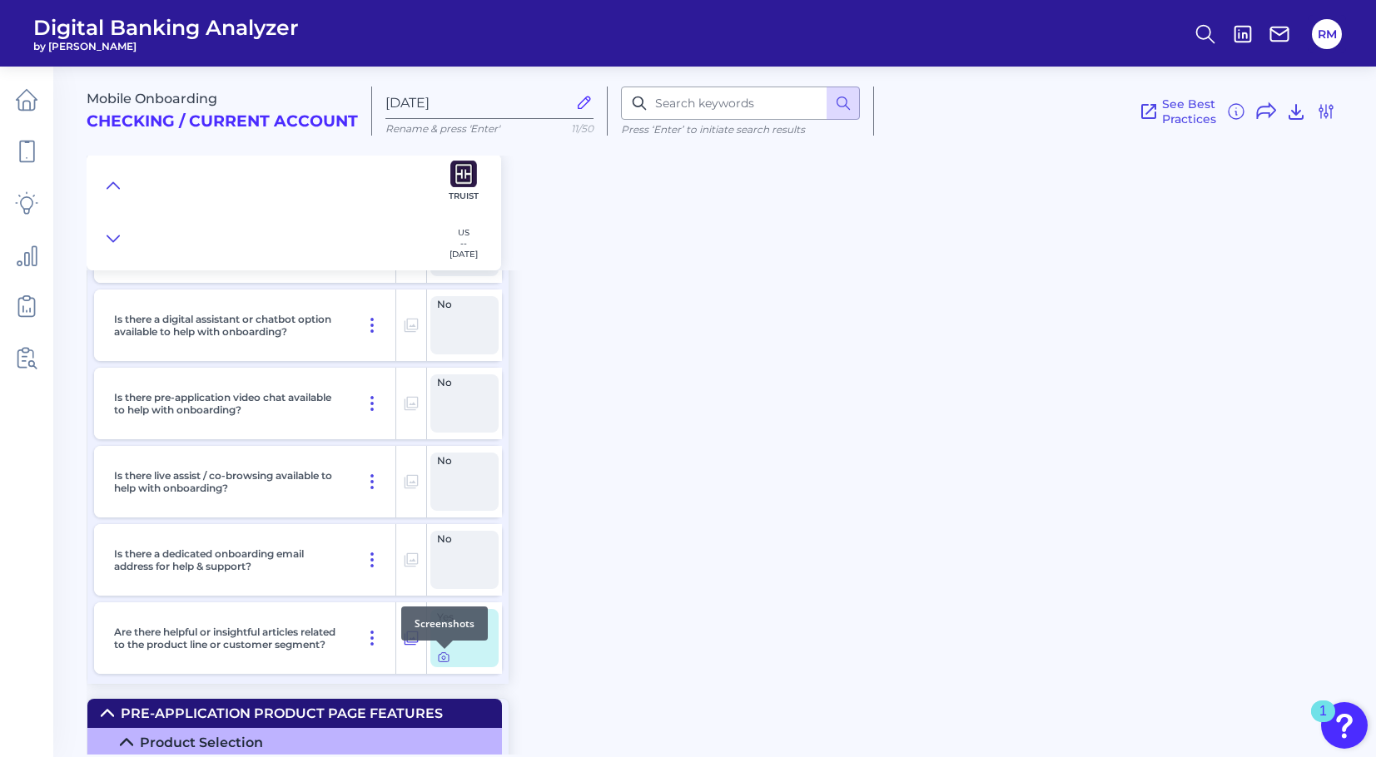
click at [442, 662] on icon at bounding box center [443, 657] width 13 height 13
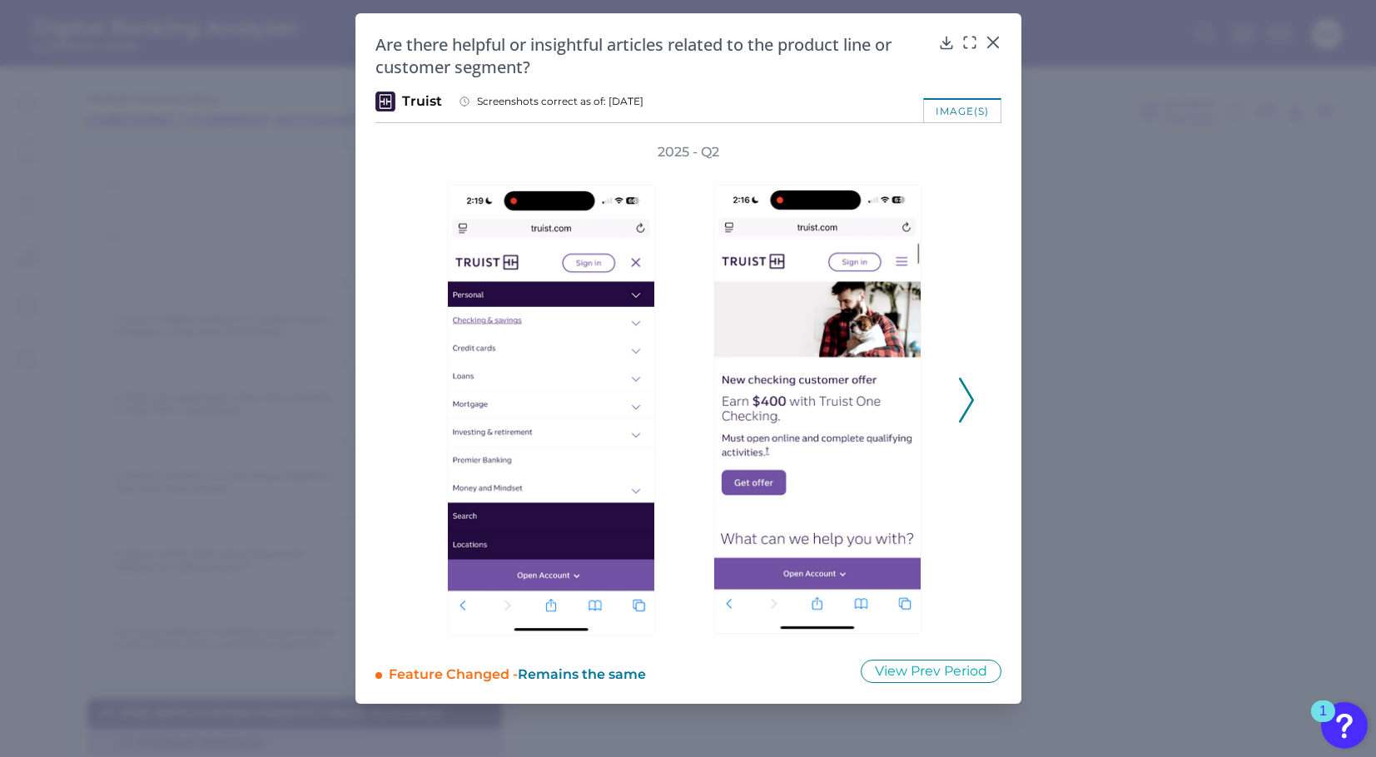
click at [959, 394] on icon at bounding box center [966, 400] width 15 height 45
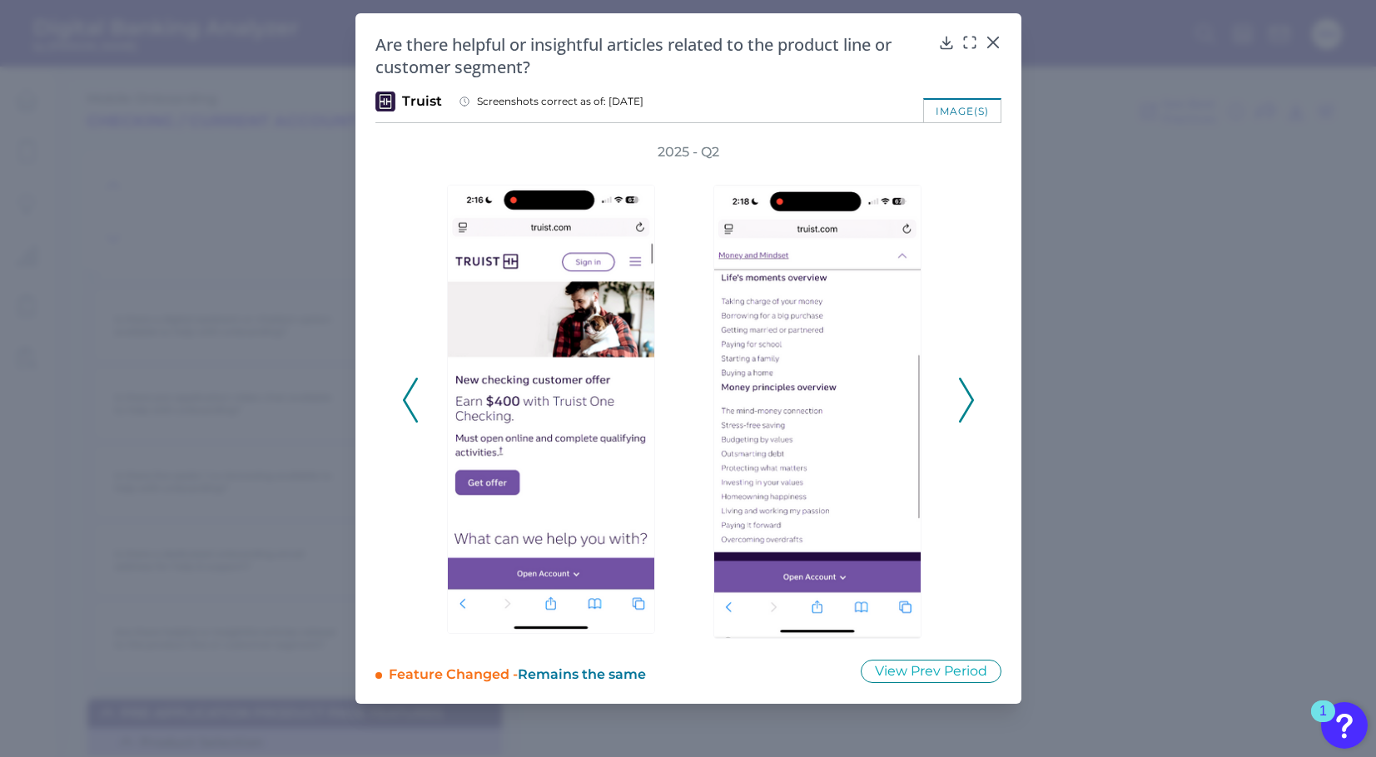
click at [407, 403] on icon at bounding box center [410, 400] width 15 height 45
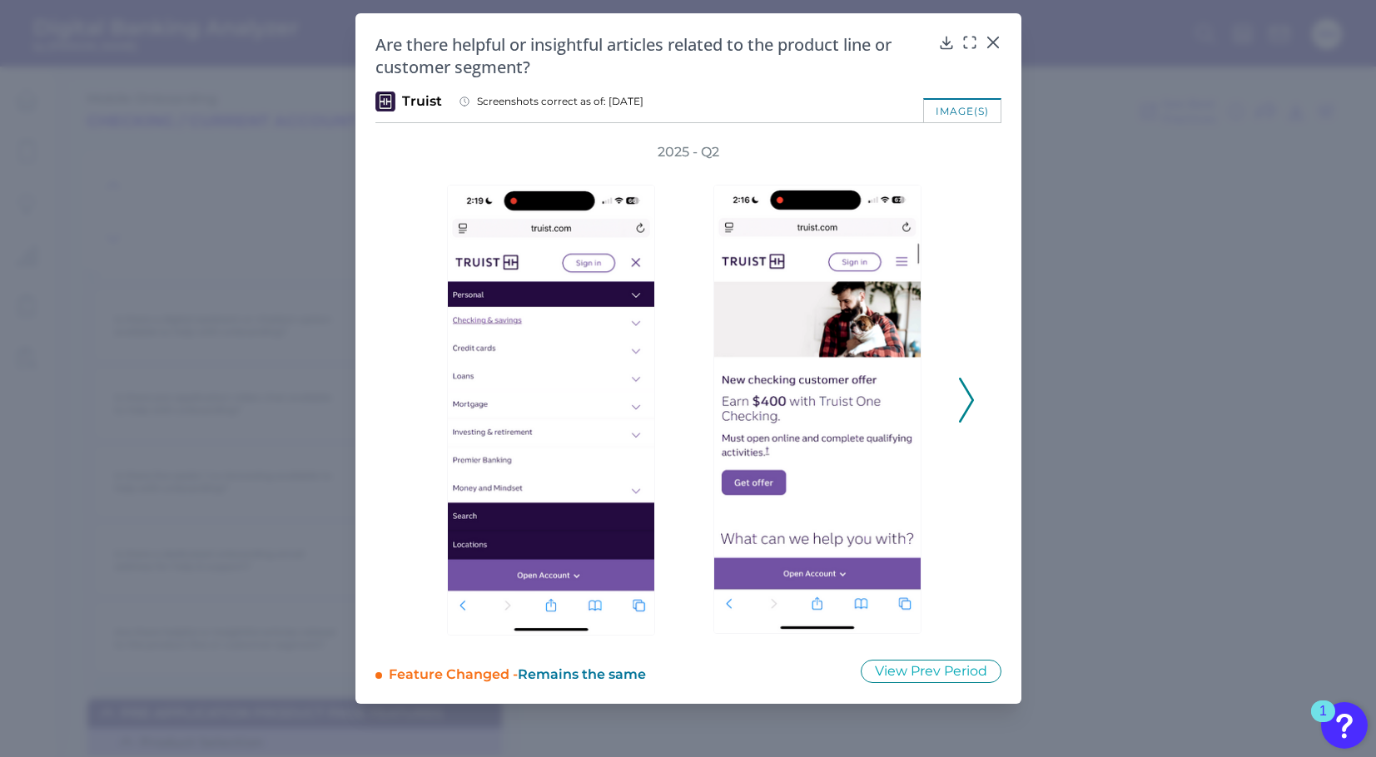
click at [962, 410] on icon at bounding box center [966, 400] width 15 height 45
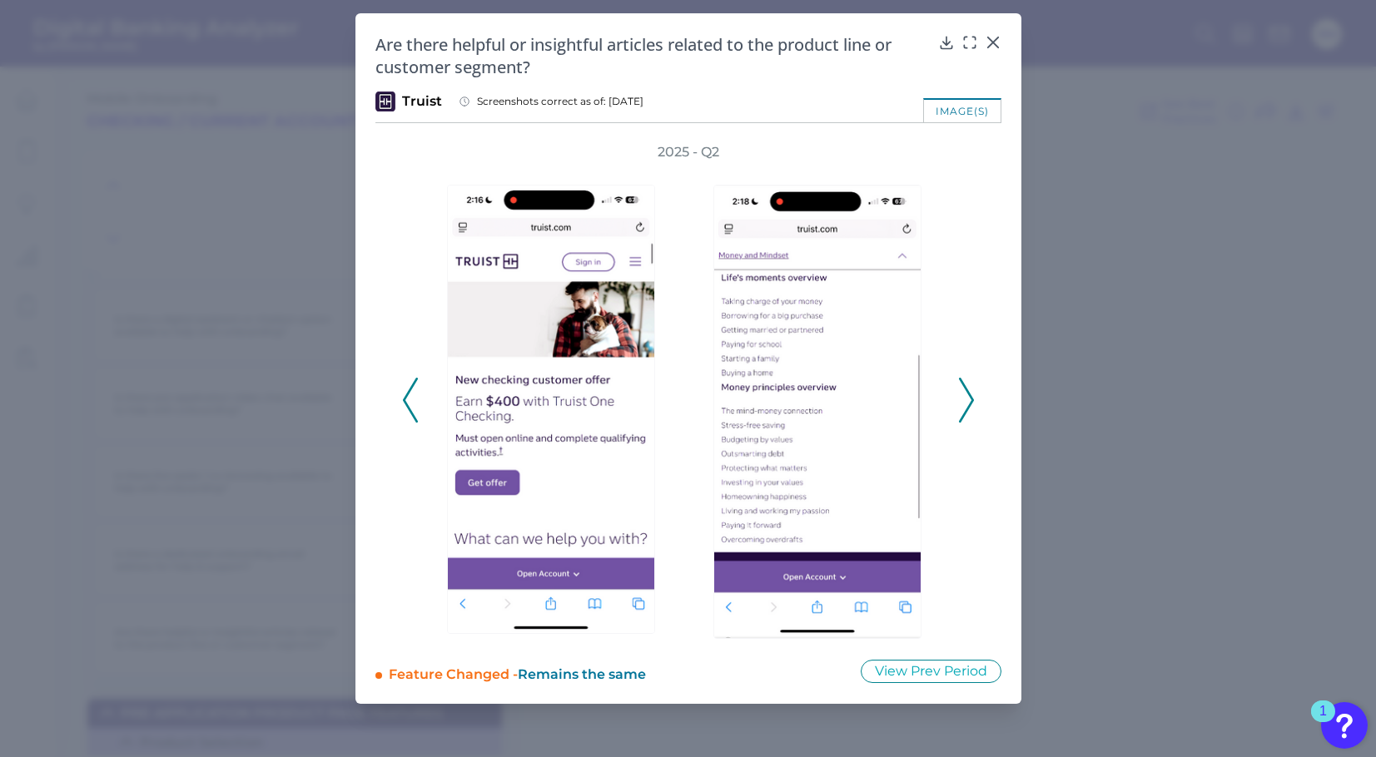
click at [972, 423] on div "2025 - Q2" at bounding box center [688, 391] width 573 height 496
click at [972, 406] on icon at bounding box center [966, 400] width 15 height 45
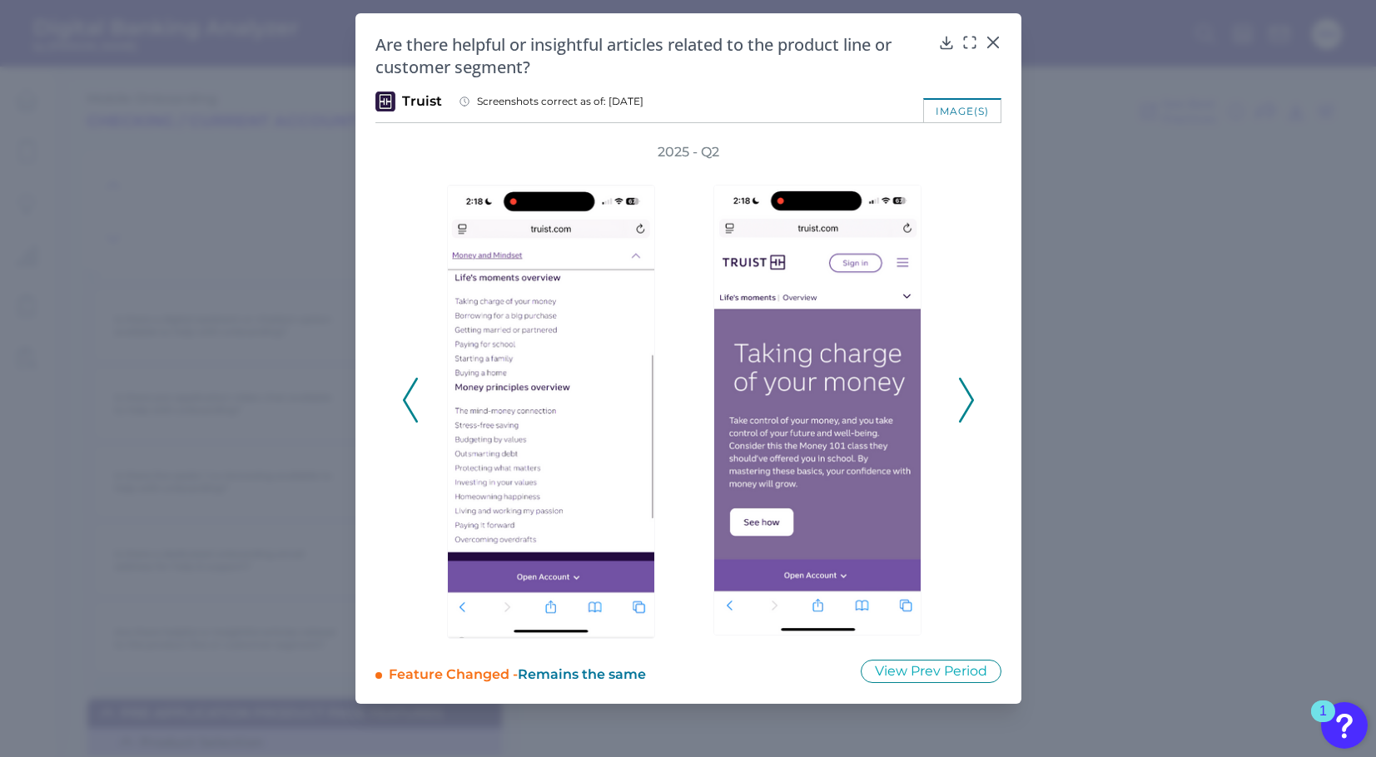
click at [970, 410] on icon at bounding box center [966, 400] width 15 height 45
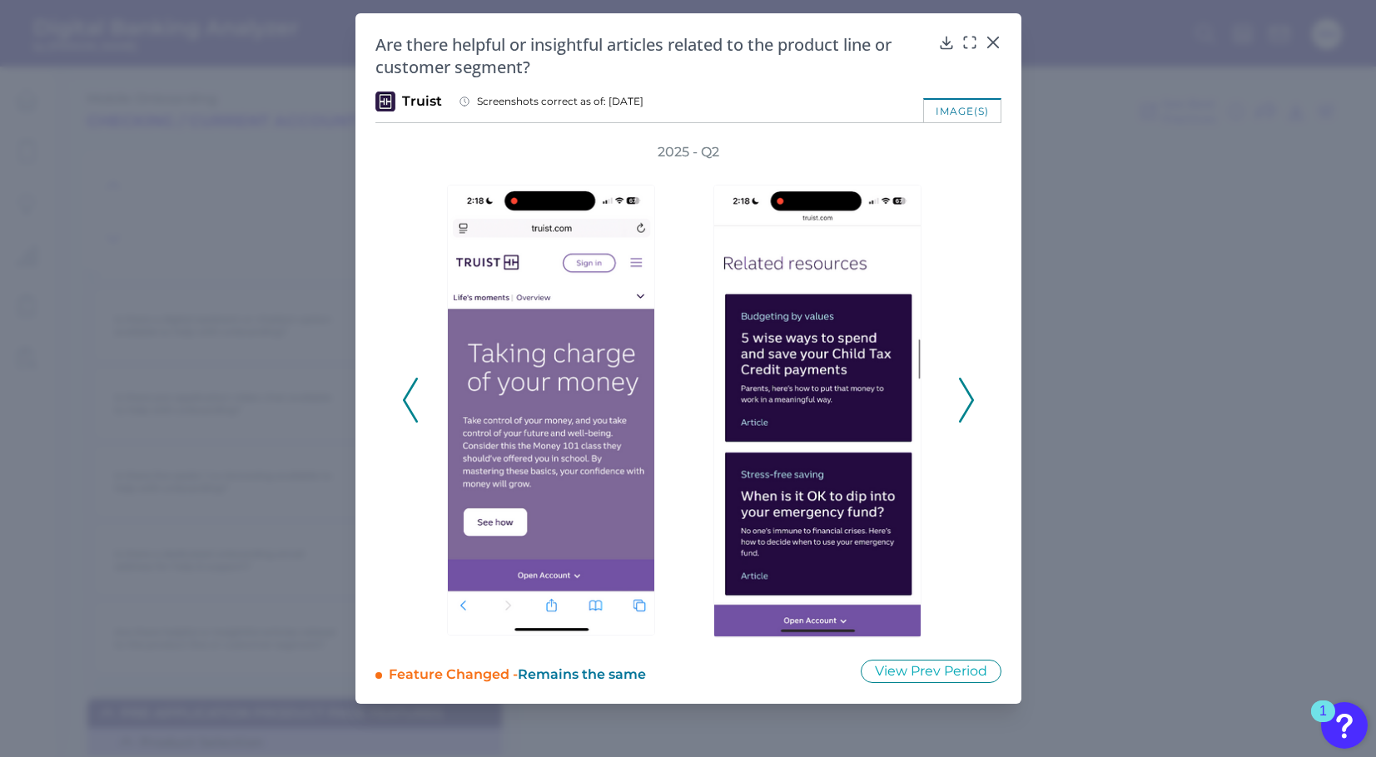
click at [975, 394] on div "2025 - Q2" at bounding box center [688, 391] width 626 height 496
click at [959, 396] on icon at bounding box center [966, 400] width 15 height 45
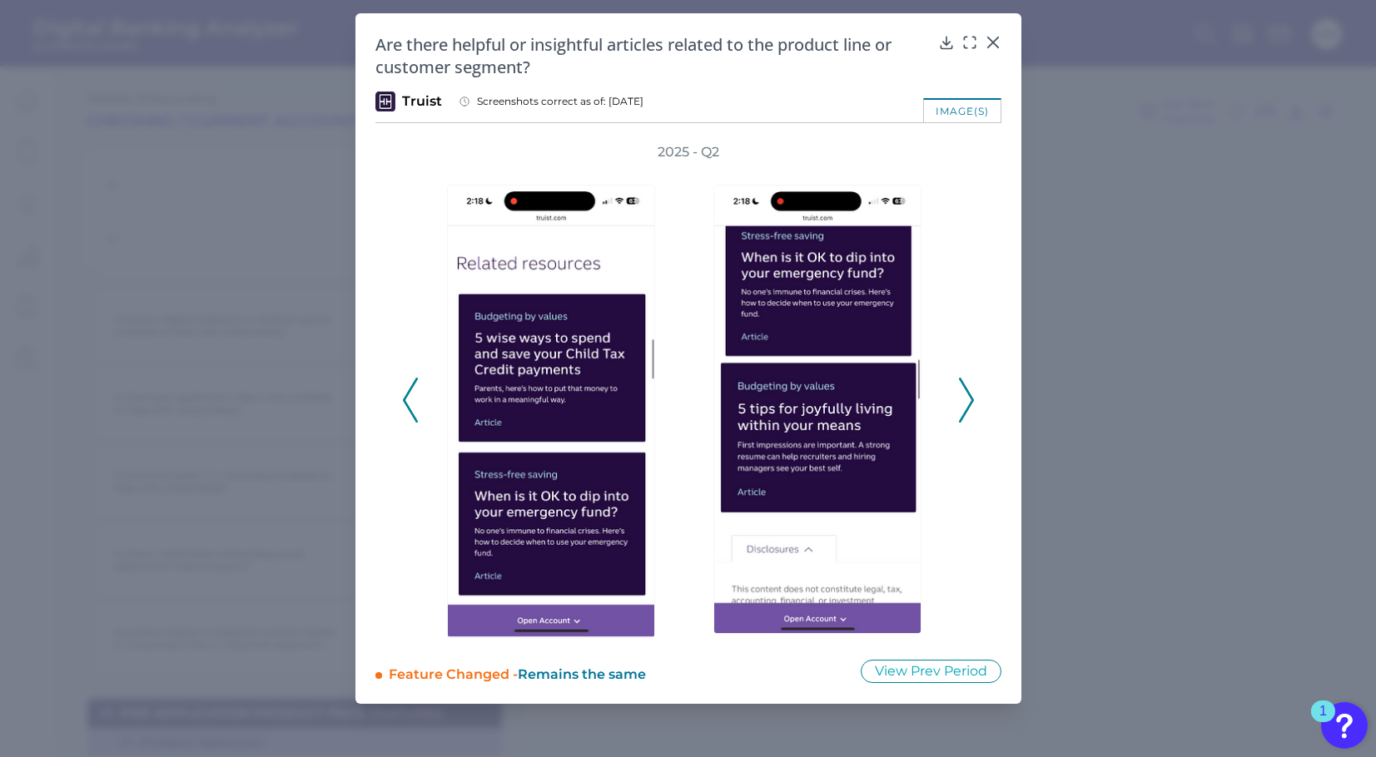
click at [959, 384] on icon at bounding box center [966, 400] width 15 height 45
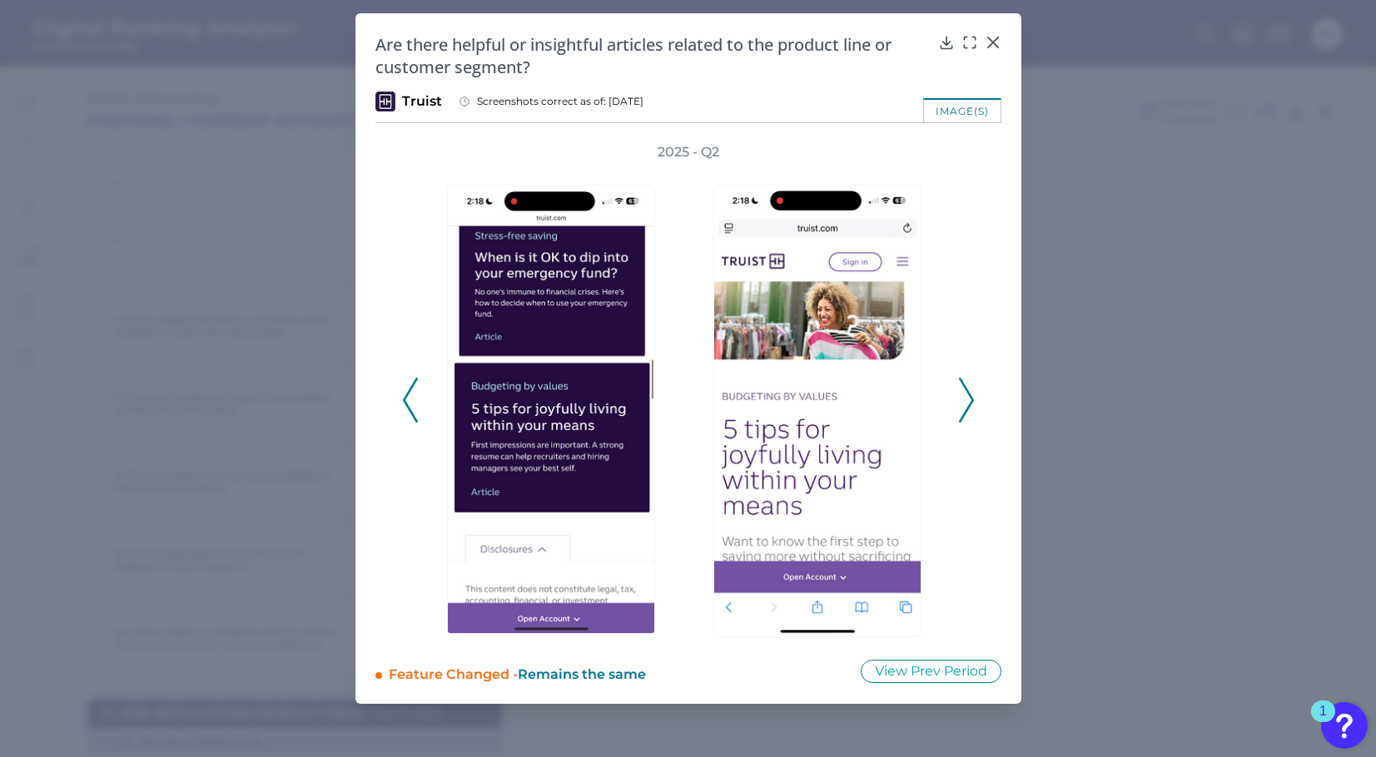
click at [966, 397] on icon at bounding box center [966, 400] width 15 height 45
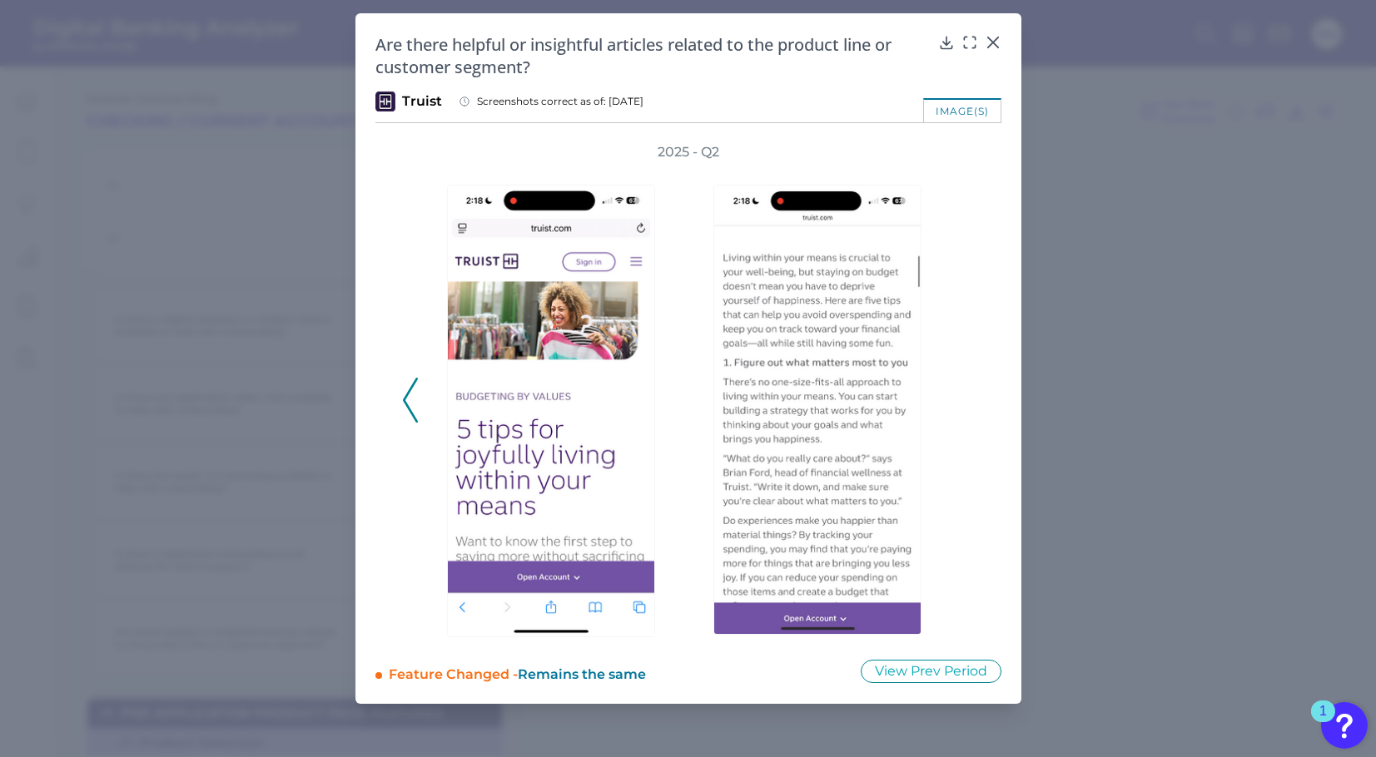
click at [409, 397] on icon at bounding box center [410, 400] width 15 height 45
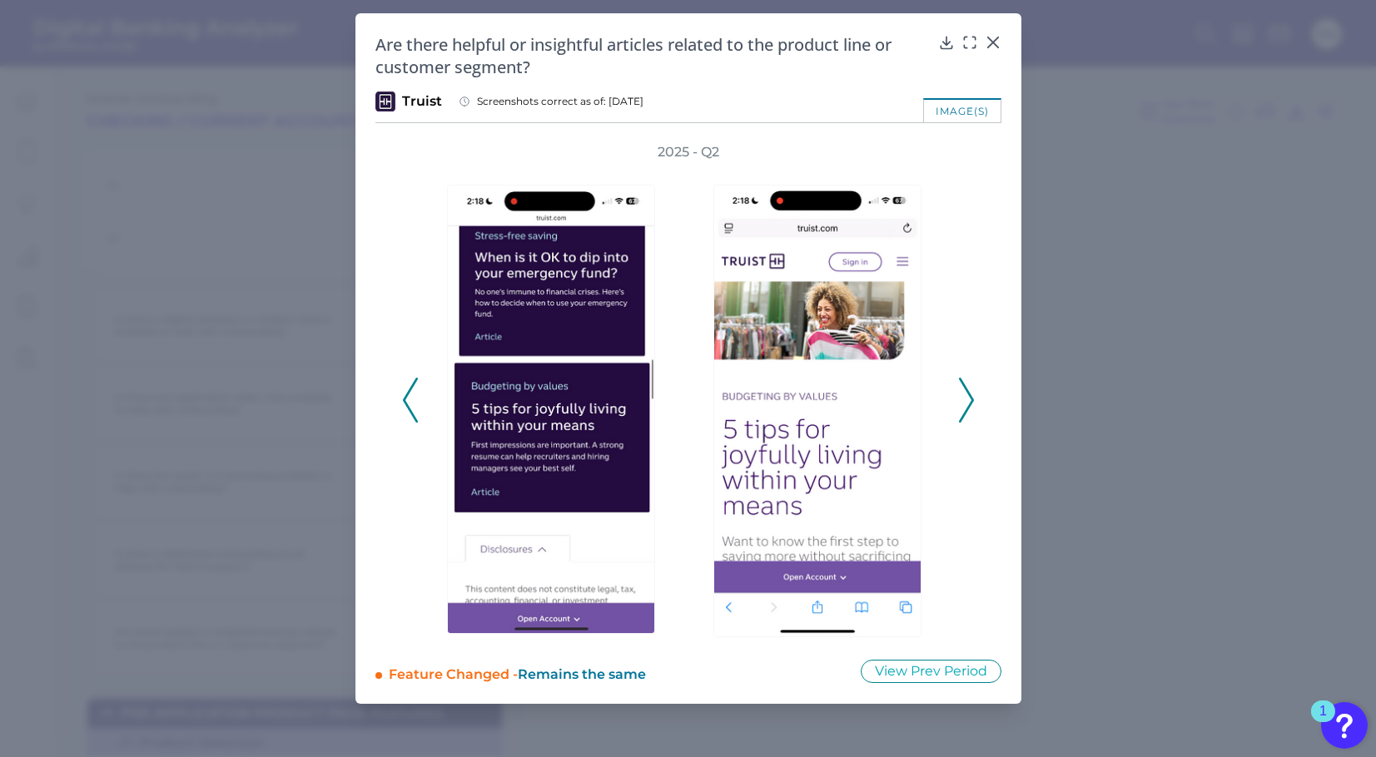
click at [409, 397] on icon at bounding box center [410, 400] width 15 height 45
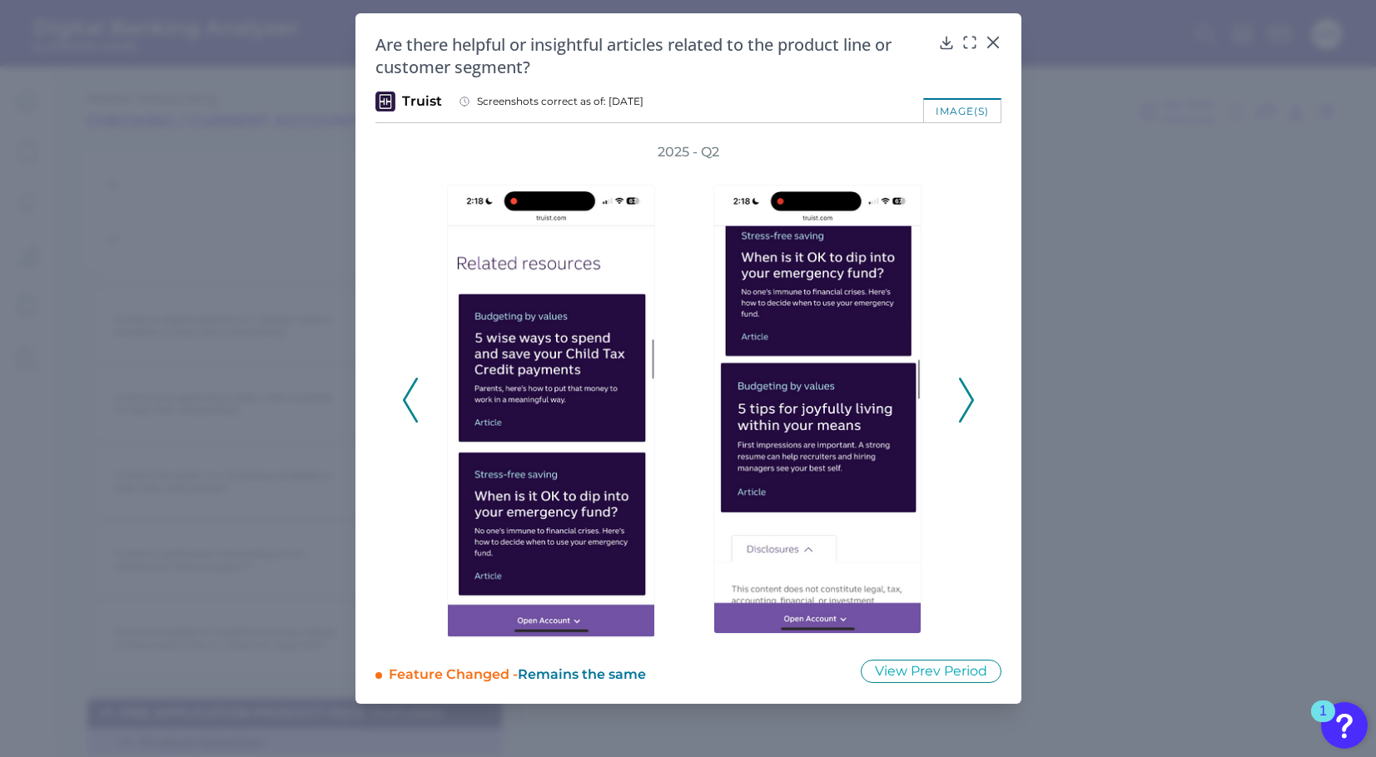
click at [409, 397] on icon at bounding box center [410, 400] width 15 height 45
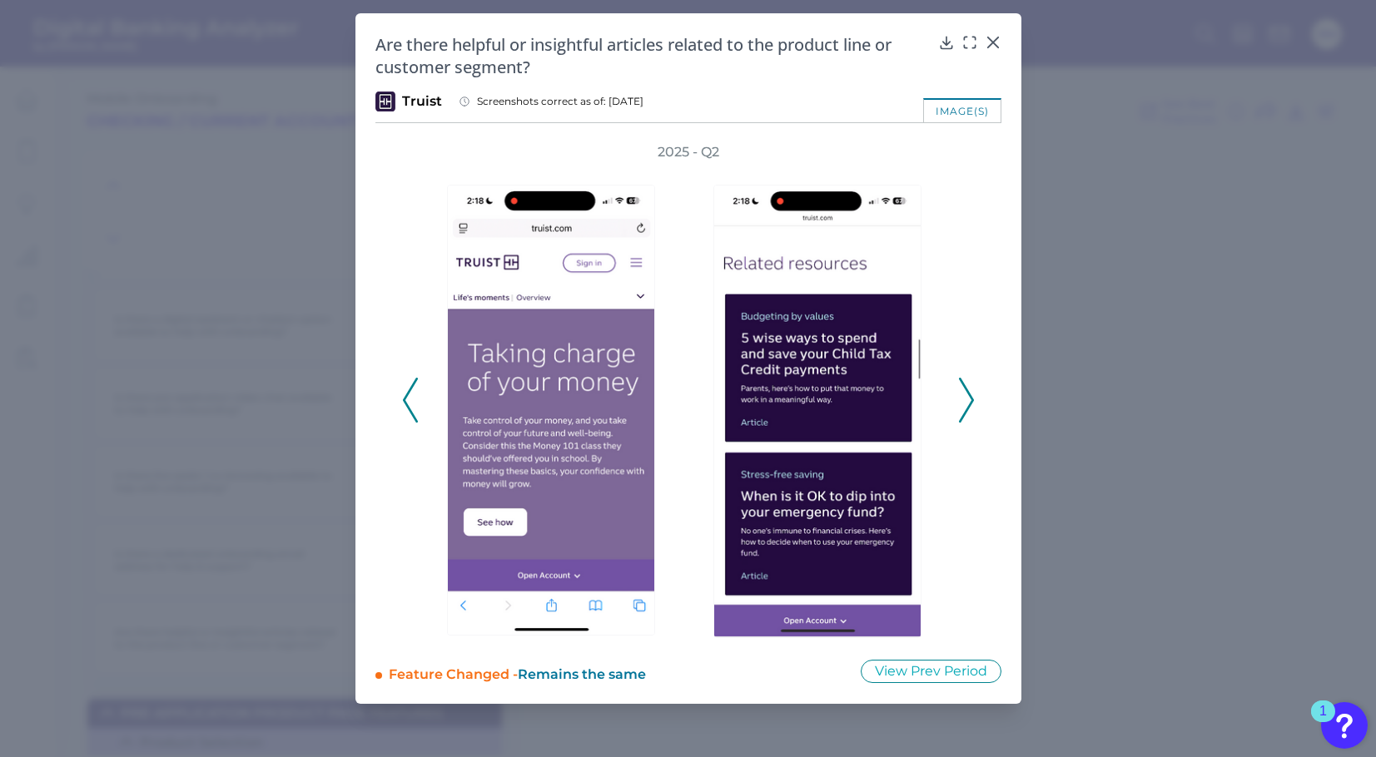
click at [409, 397] on icon at bounding box center [410, 400] width 15 height 45
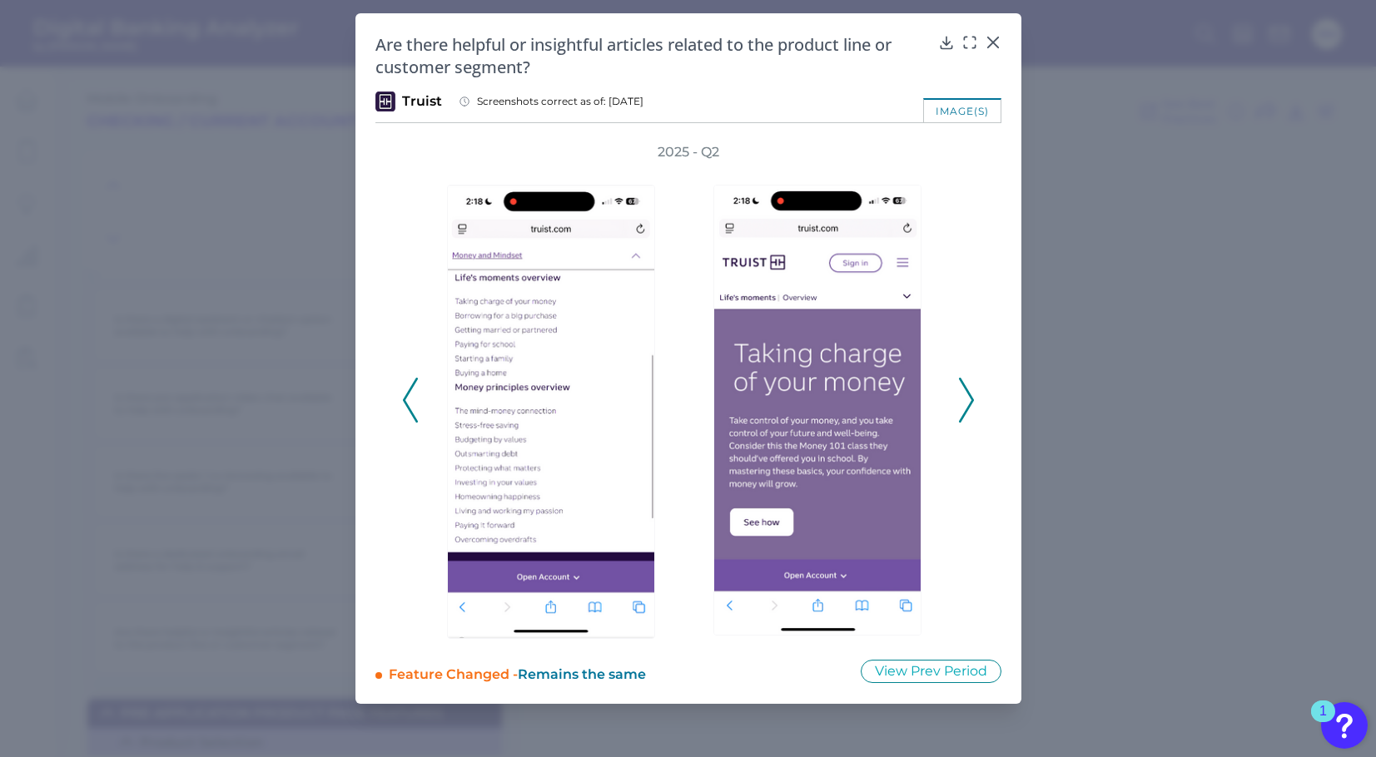
click at [409, 397] on icon at bounding box center [410, 400] width 15 height 45
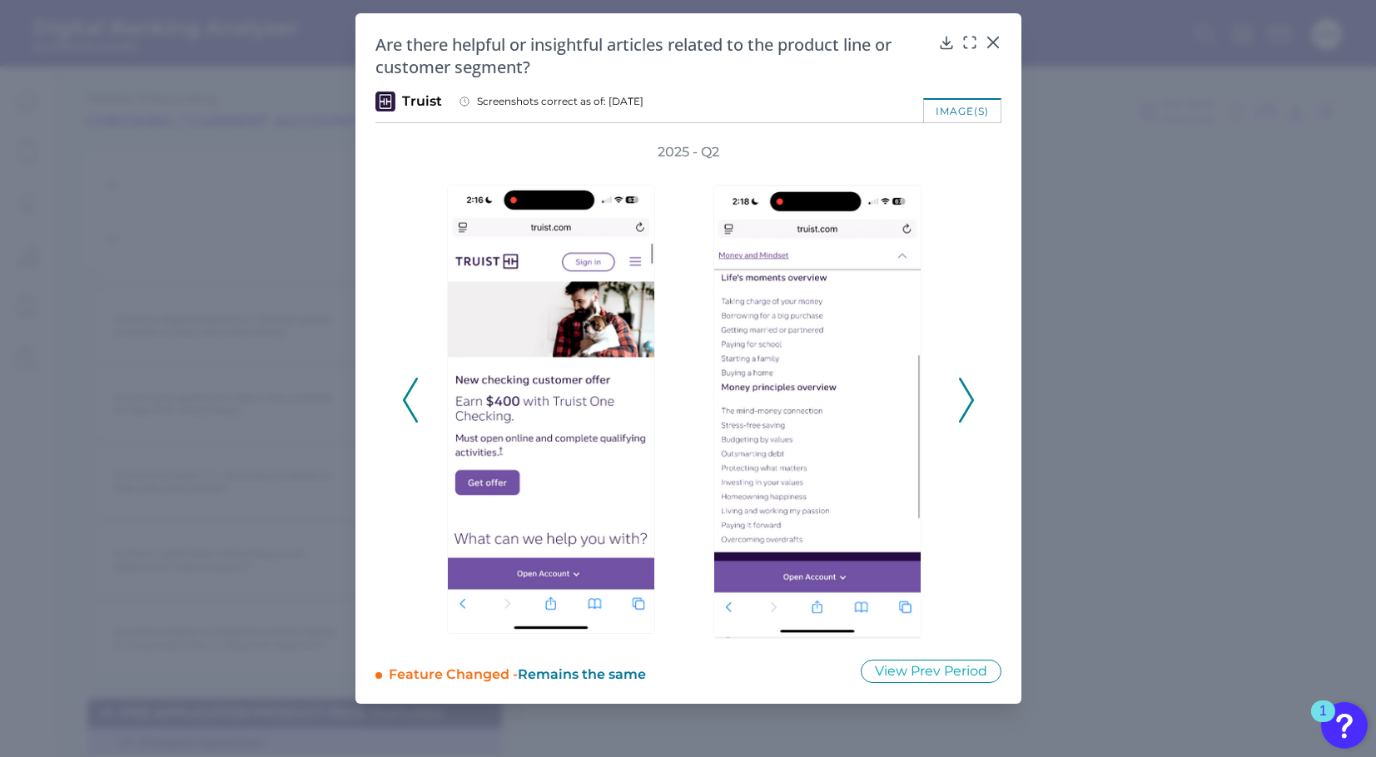
click at [409, 397] on icon at bounding box center [410, 400] width 15 height 45
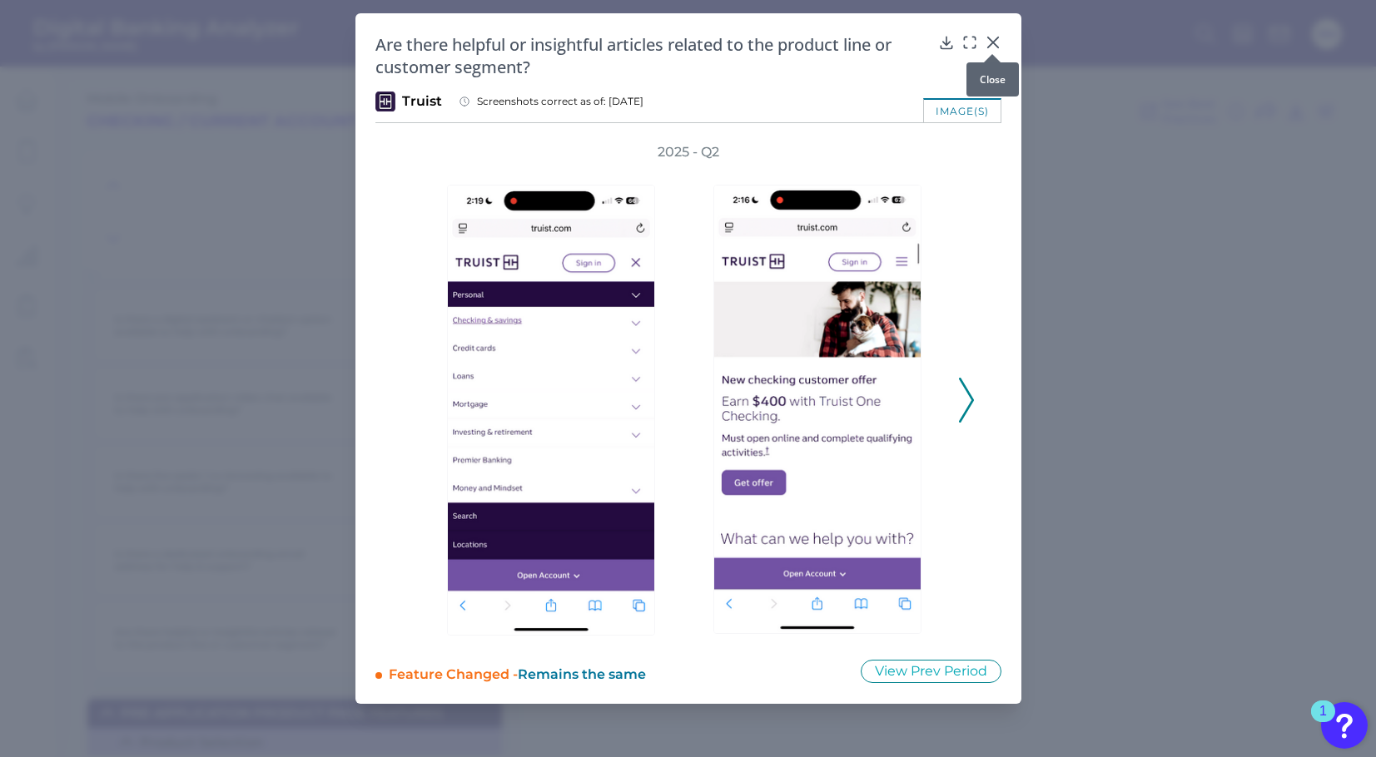
click at [995, 36] on icon at bounding box center [992, 42] width 17 height 17
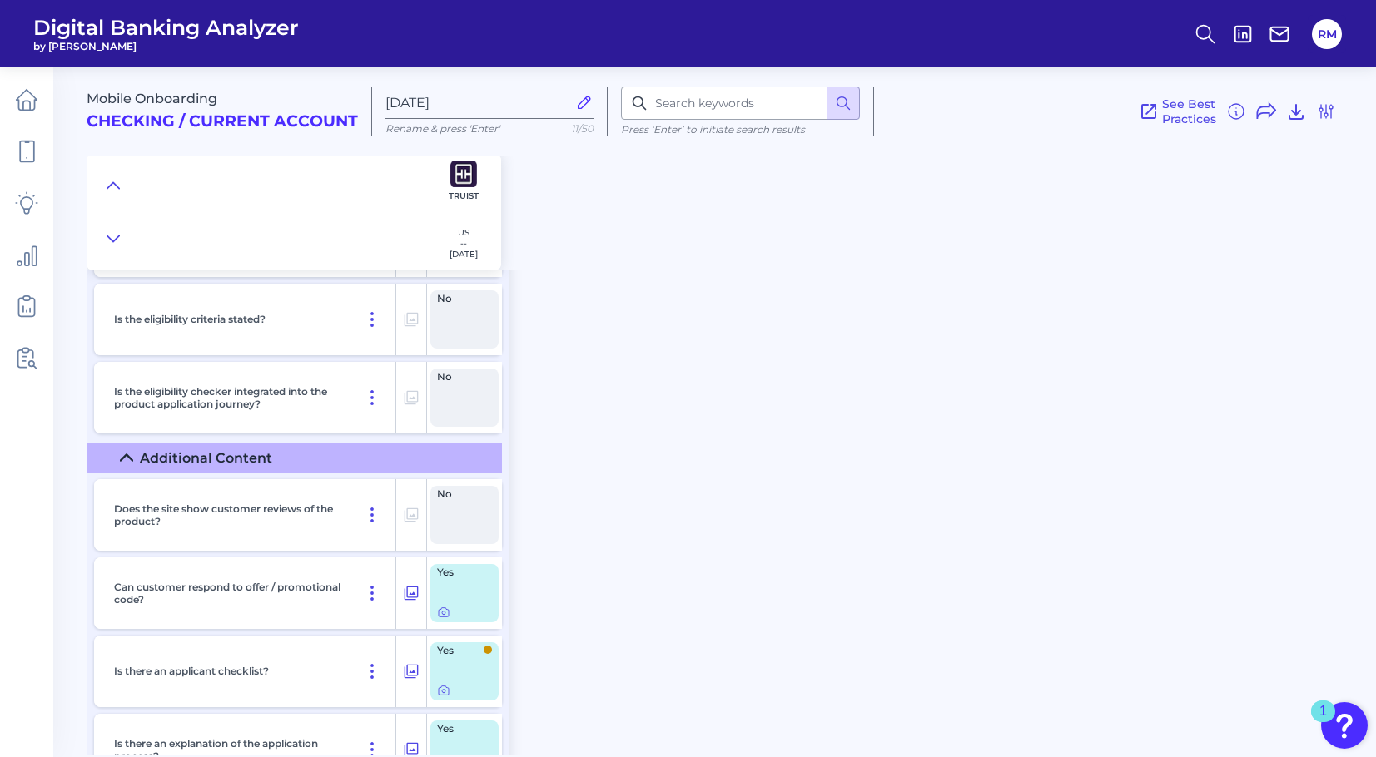
scroll to position [2238, 0]
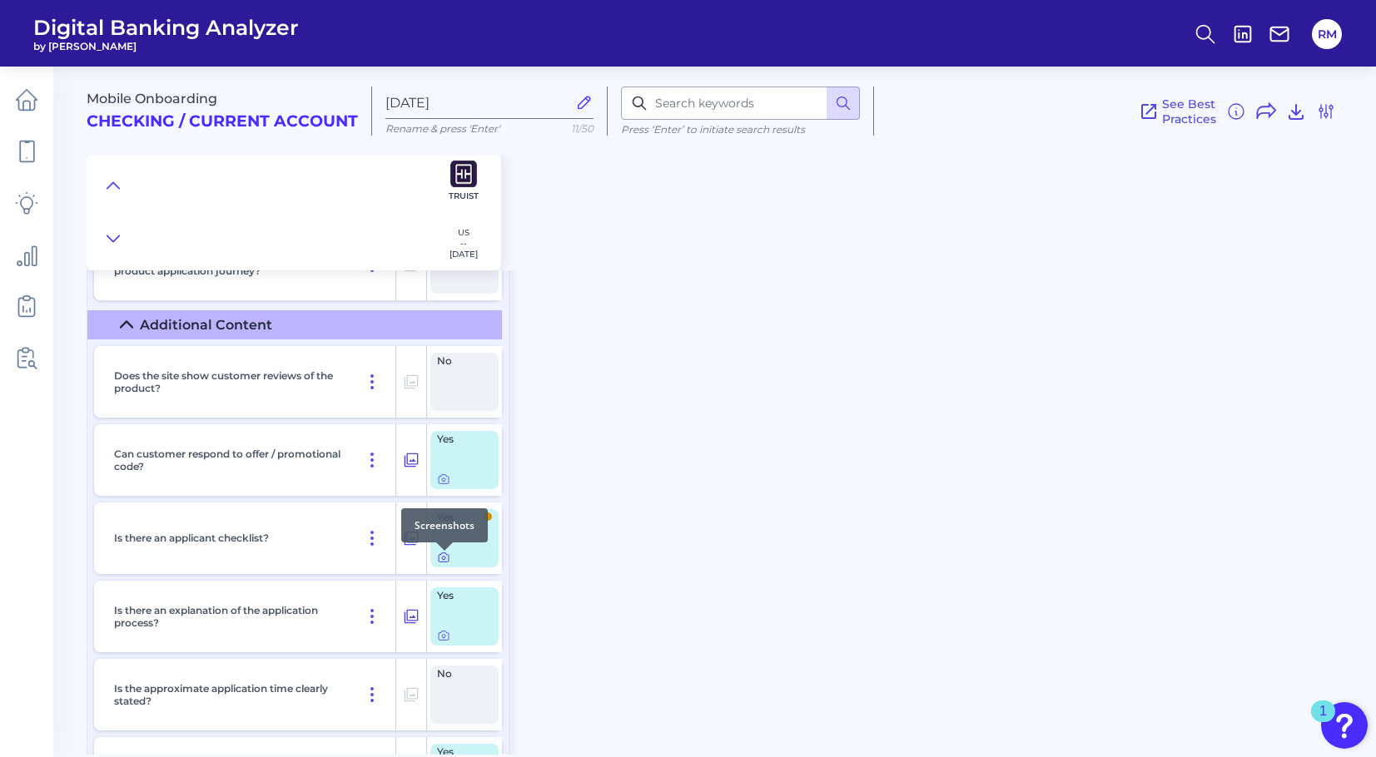
click at [444, 557] on div at bounding box center [444, 551] width 17 height 17
click at [443, 561] on icon at bounding box center [443, 557] width 13 height 13
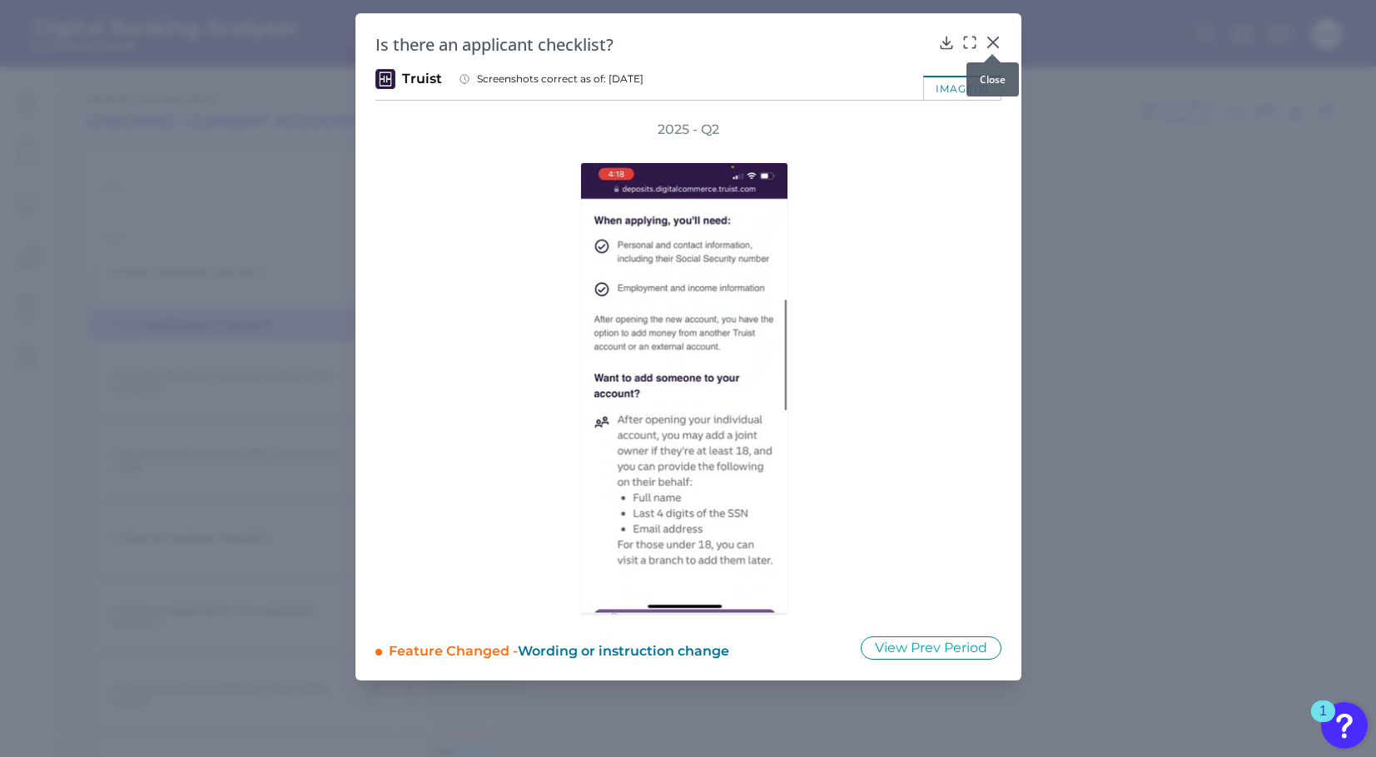
click at [988, 40] on icon at bounding box center [992, 42] width 17 height 17
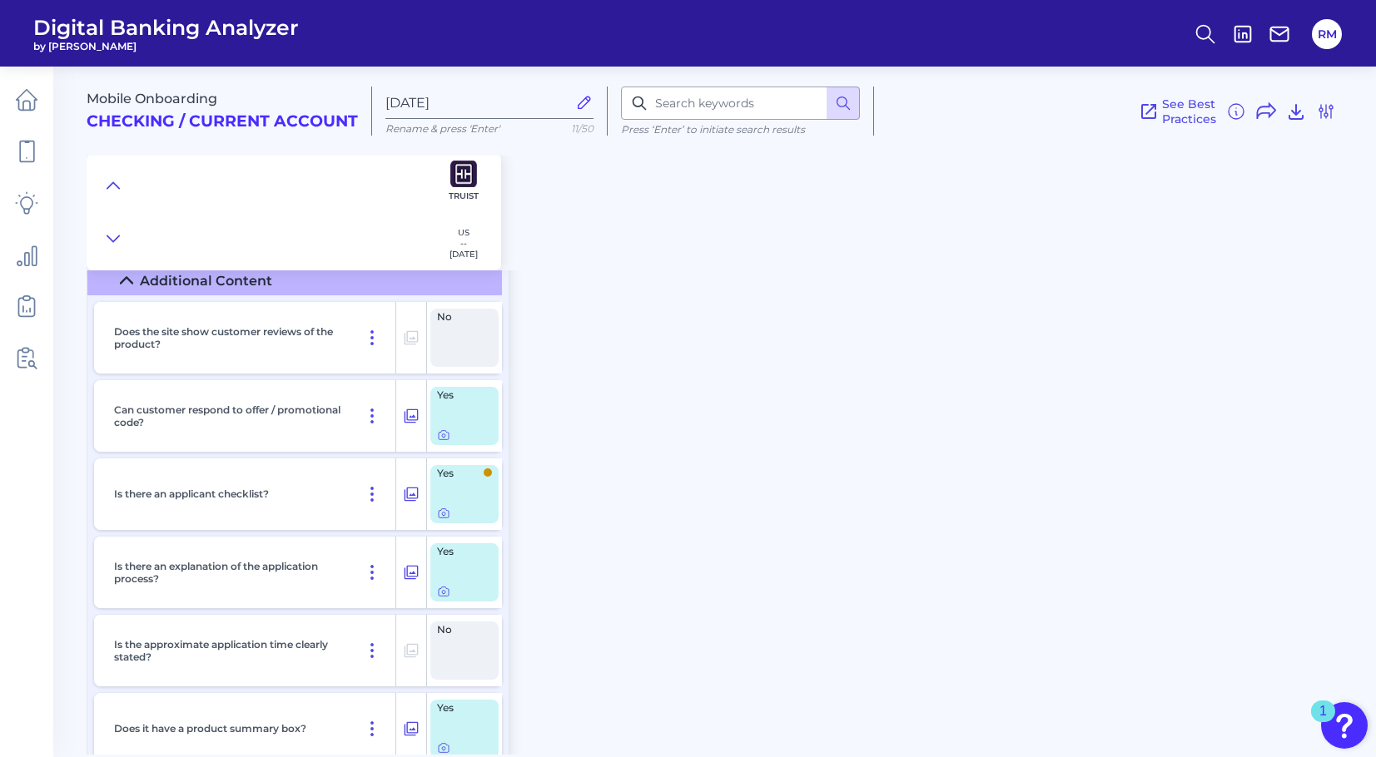
scroll to position [2283, 0]
click at [440, 596] on icon at bounding box center [443, 590] width 13 height 13
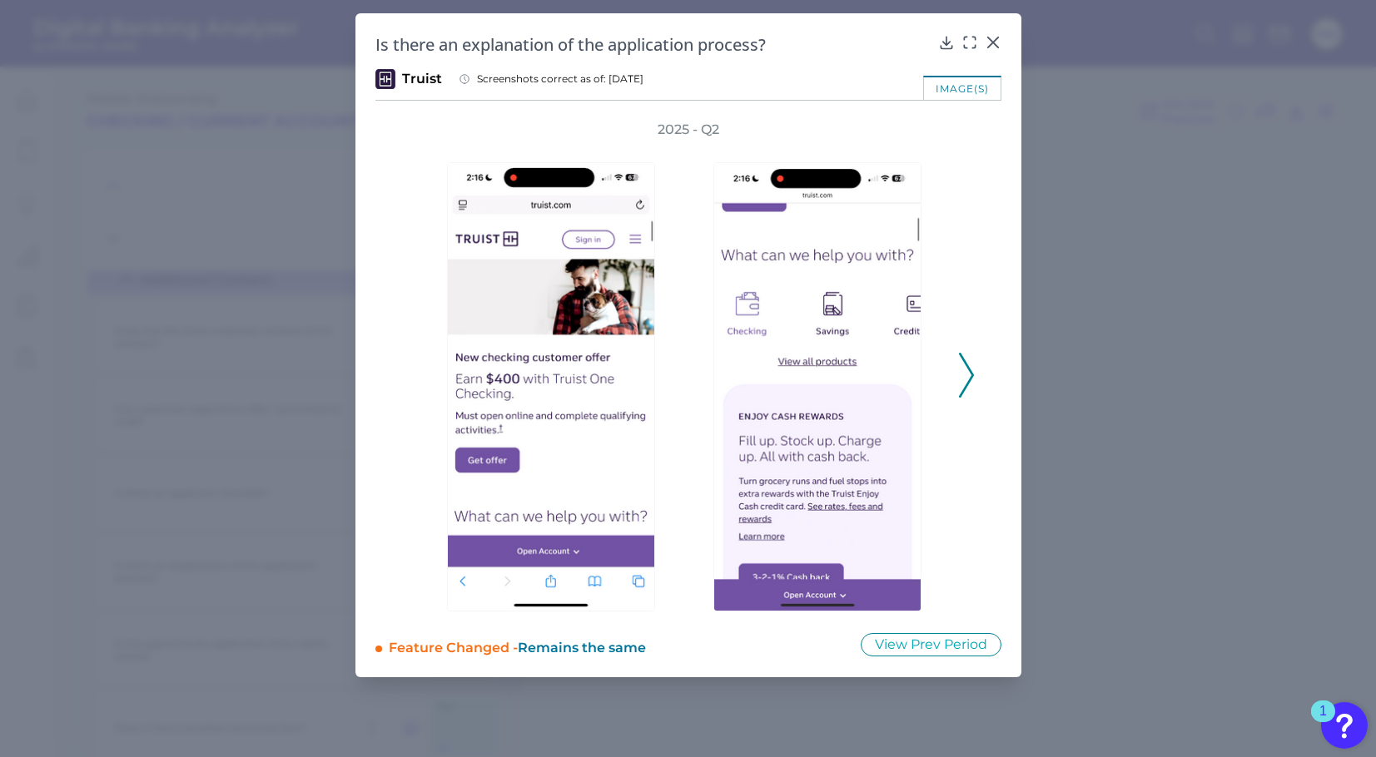
click at [972, 374] on polyline at bounding box center [965, 375] width 12 height 42
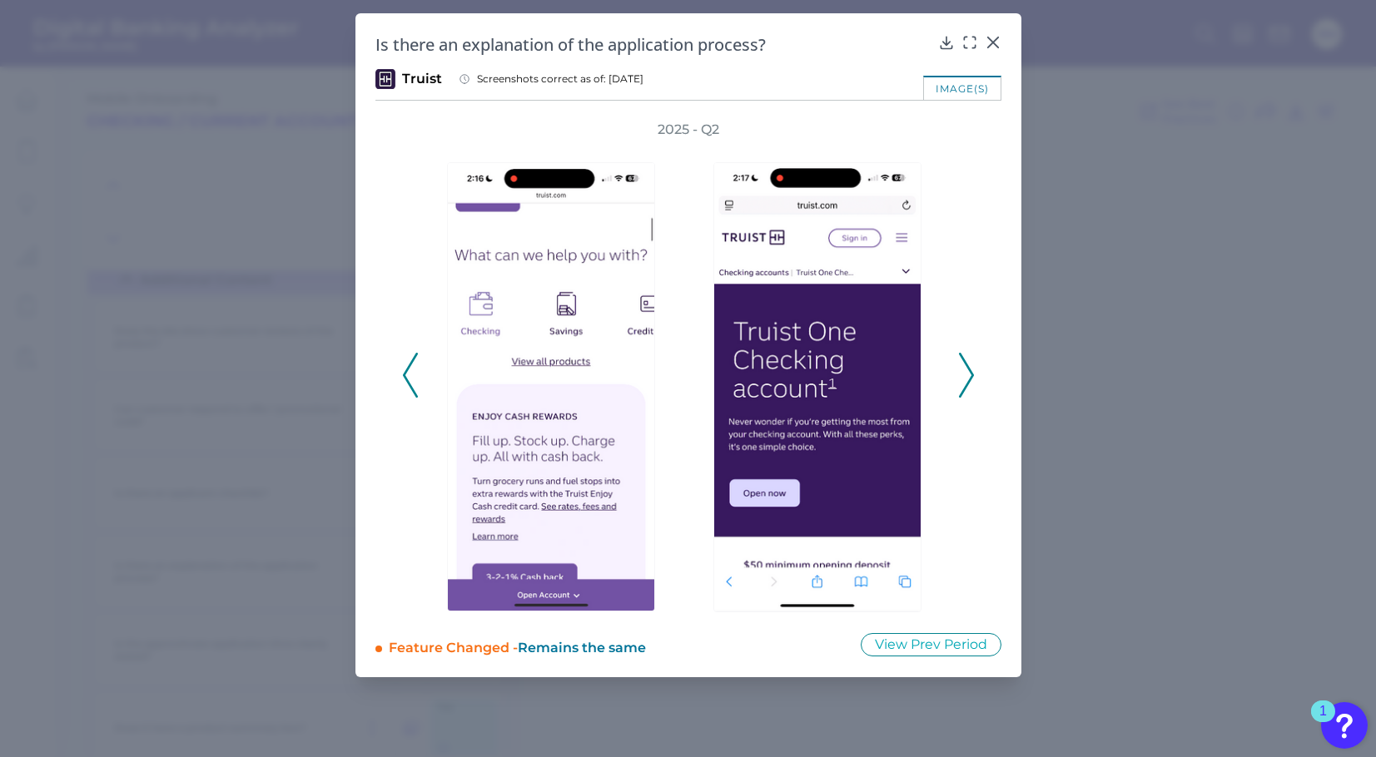
click at [972, 374] on polyline at bounding box center [965, 375] width 12 height 42
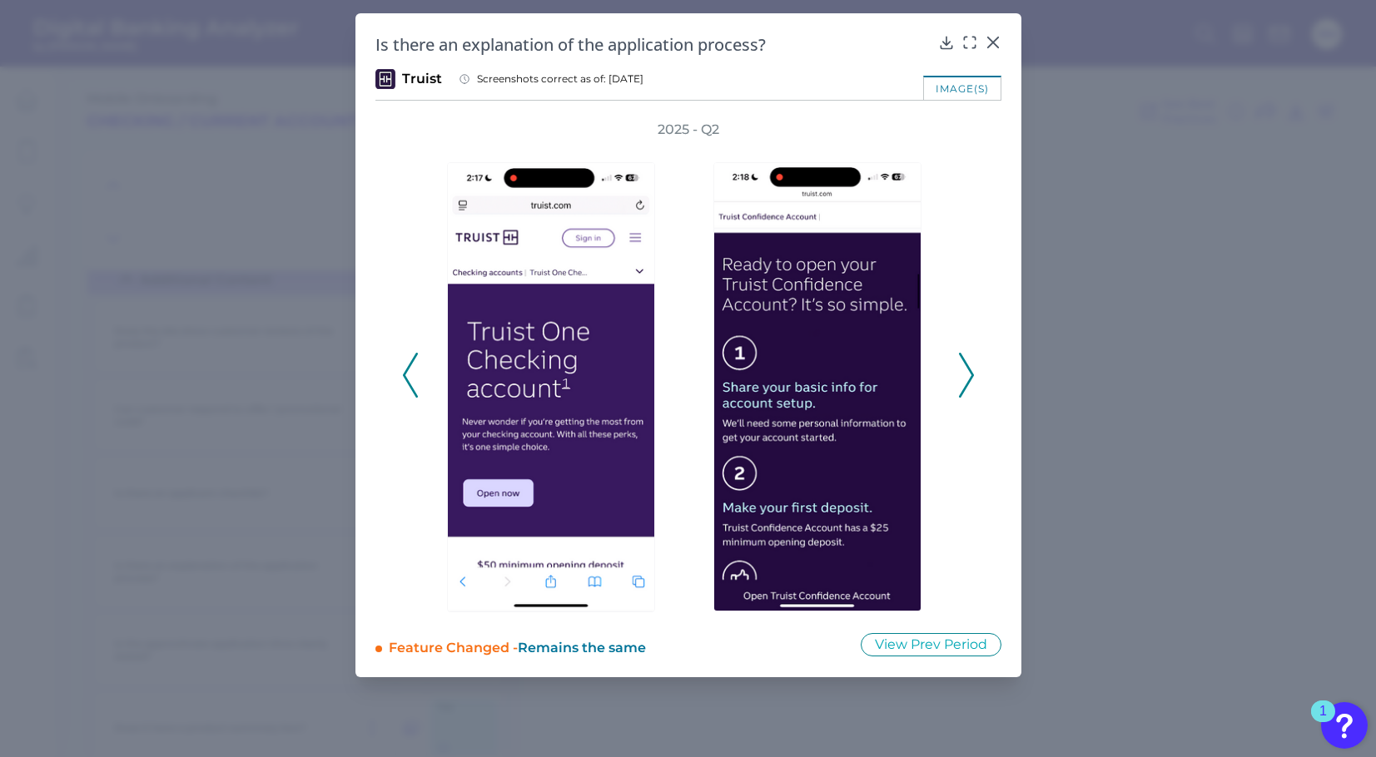
click at [972, 374] on polyline at bounding box center [965, 375] width 12 height 42
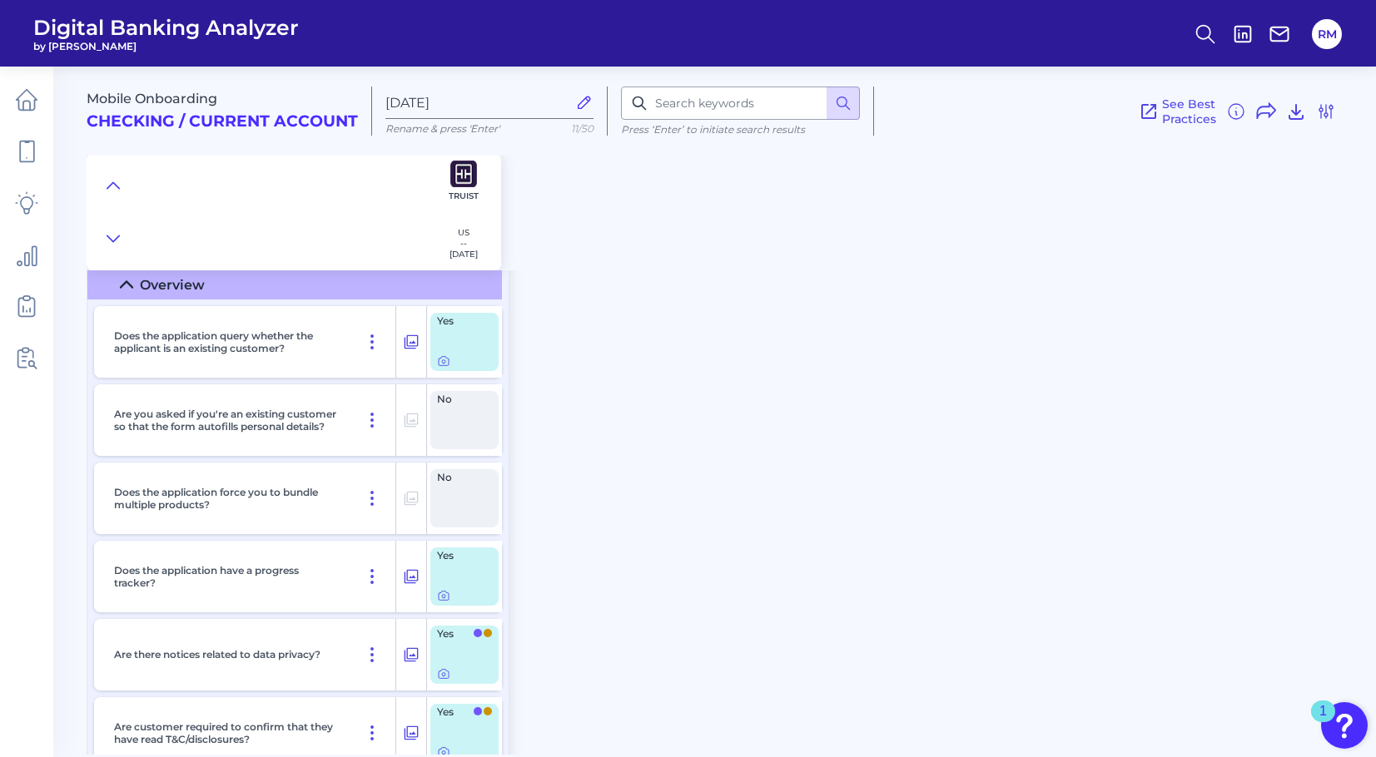
scroll to position [2993, 0]
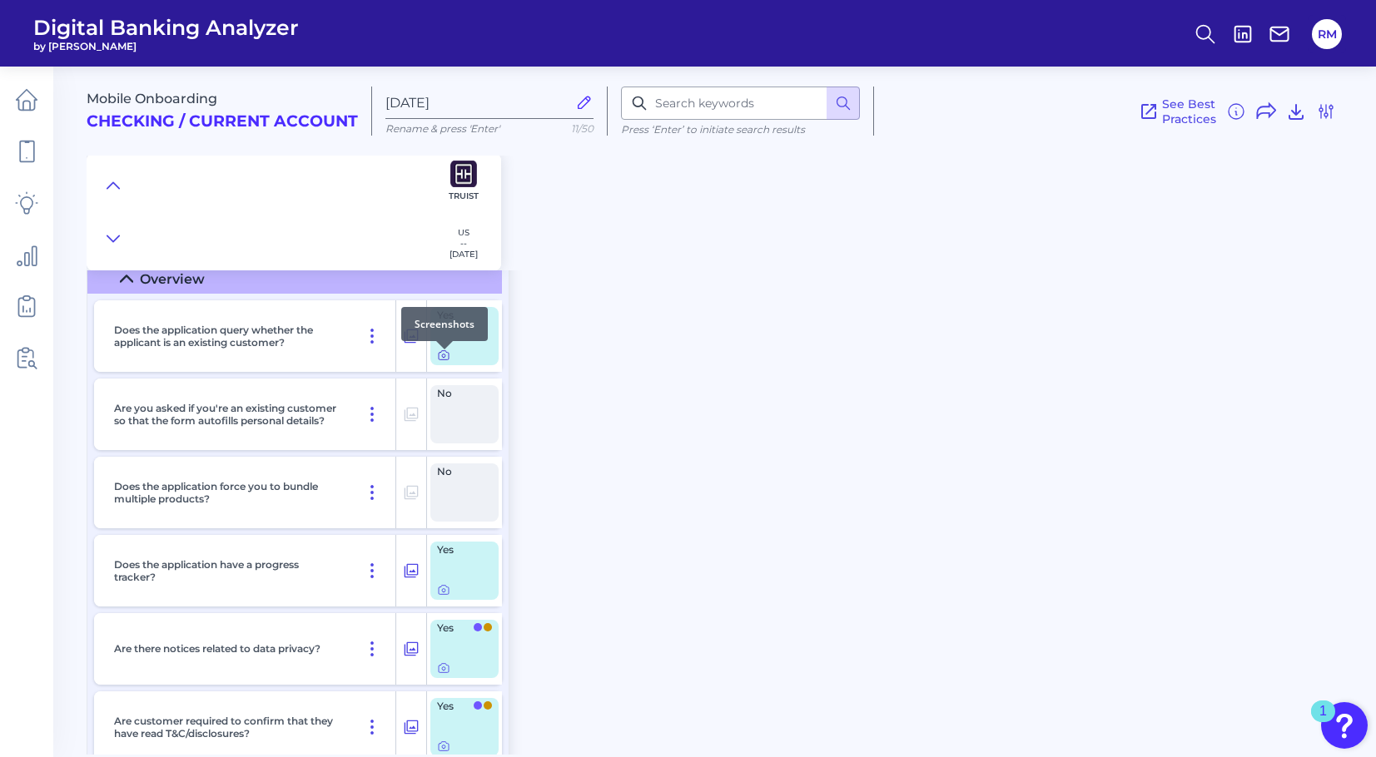
click at [446, 362] on icon at bounding box center [443, 355] width 13 height 13
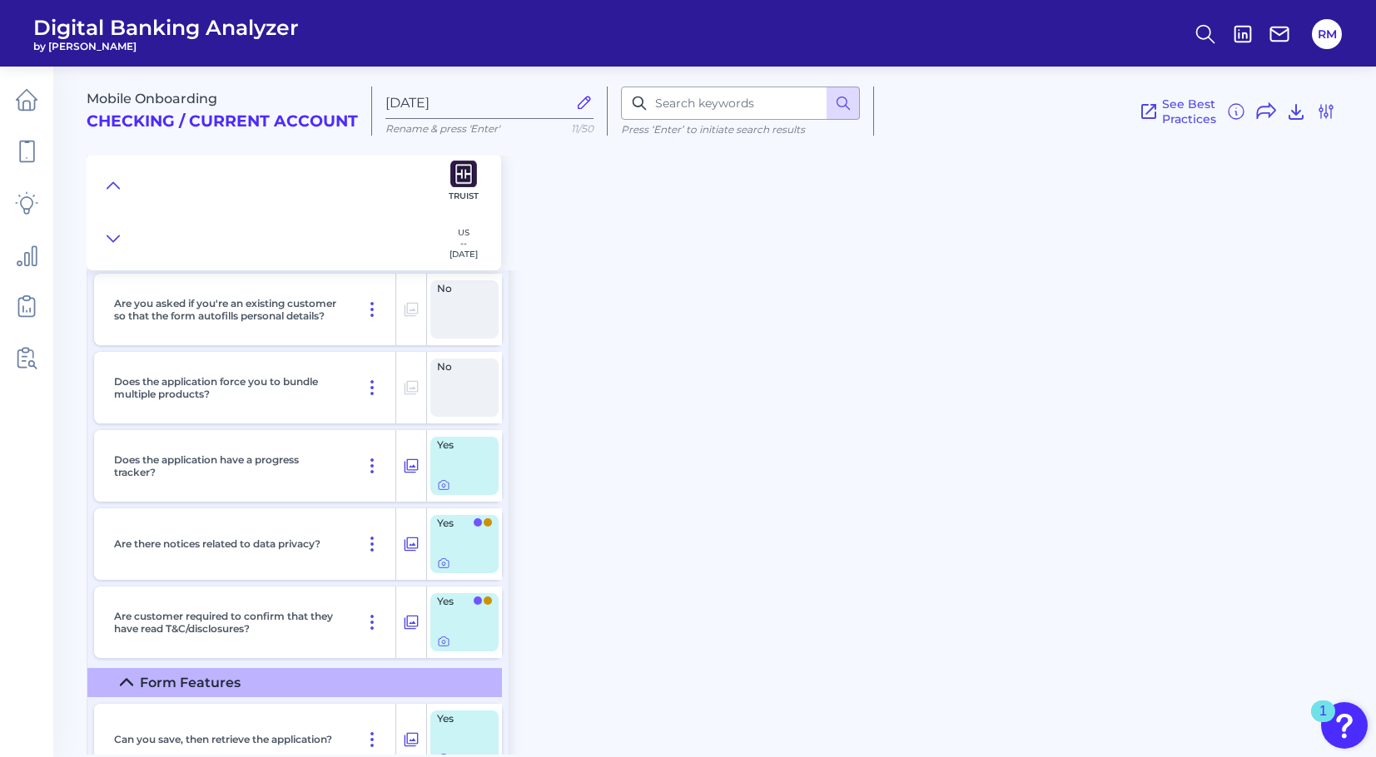
scroll to position [3107, 0]
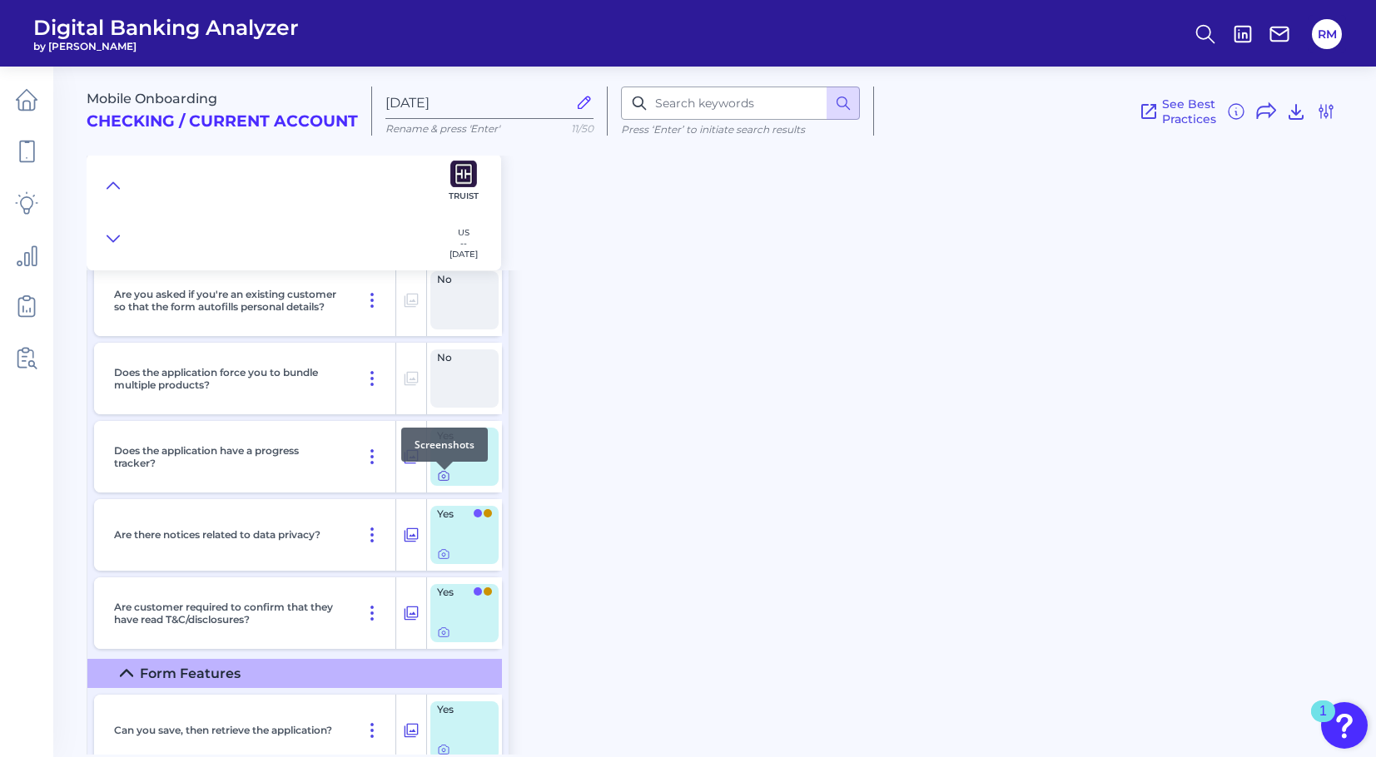
click at [439, 478] on icon at bounding box center [443, 475] width 13 height 13
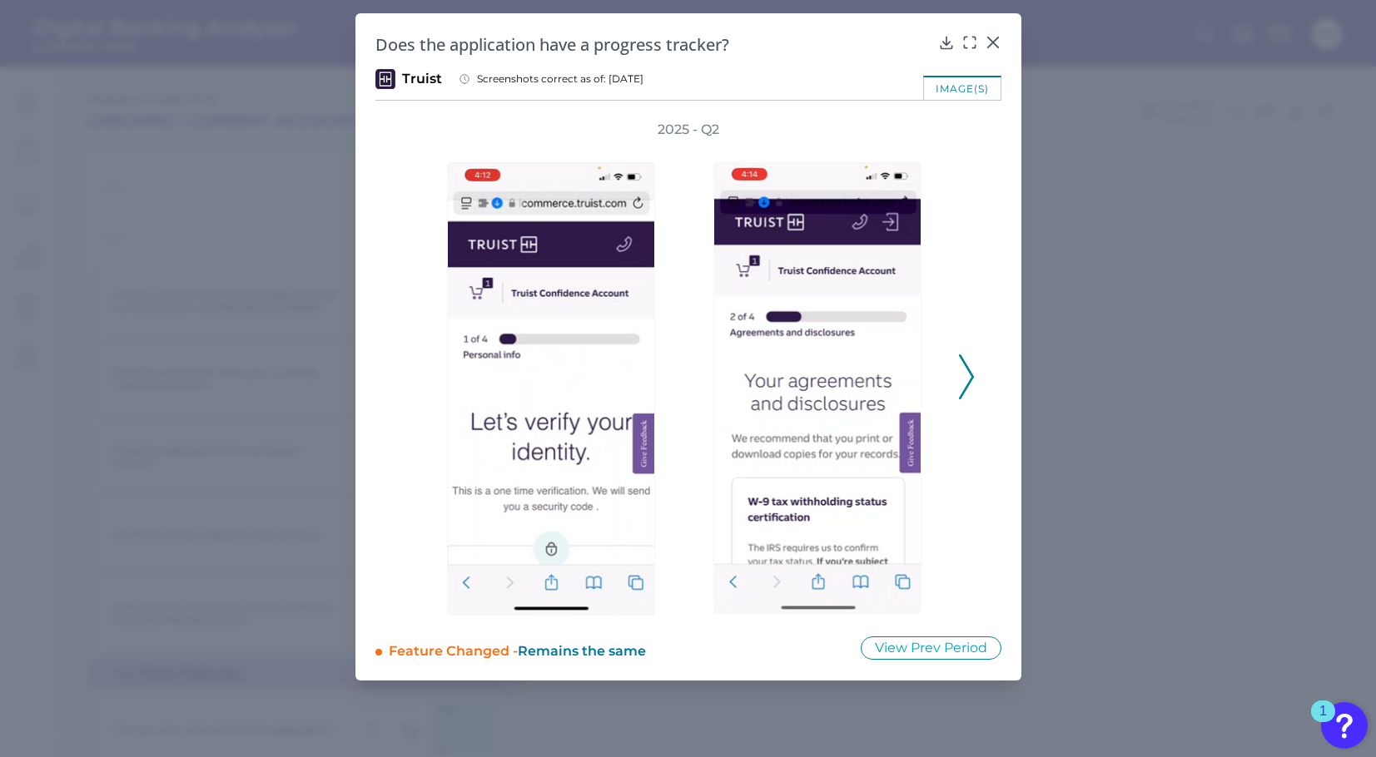
click at [964, 385] on icon at bounding box center [966, 376] width 15 height 45
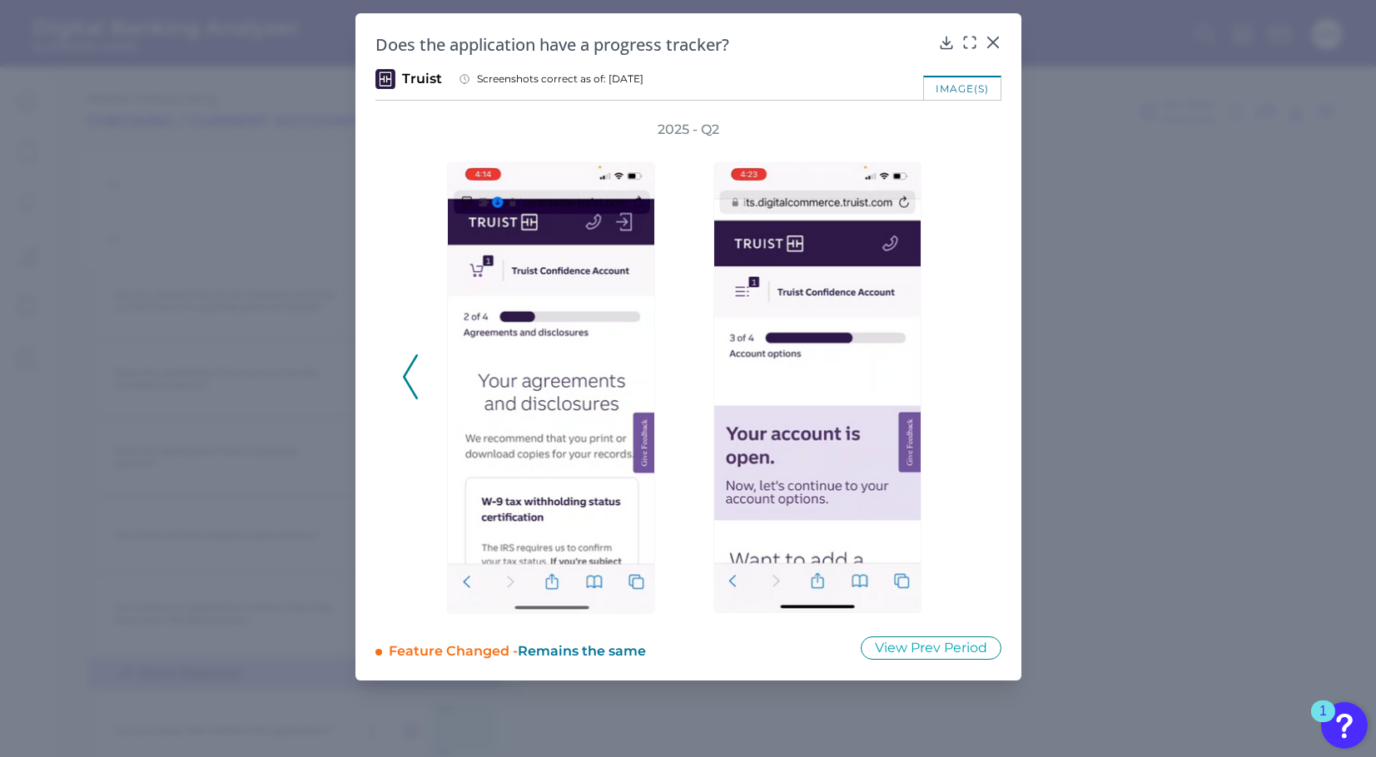
click at [964, 385] on div "2025 - Q2" at bounding box center [688, 368] width 573 height 495
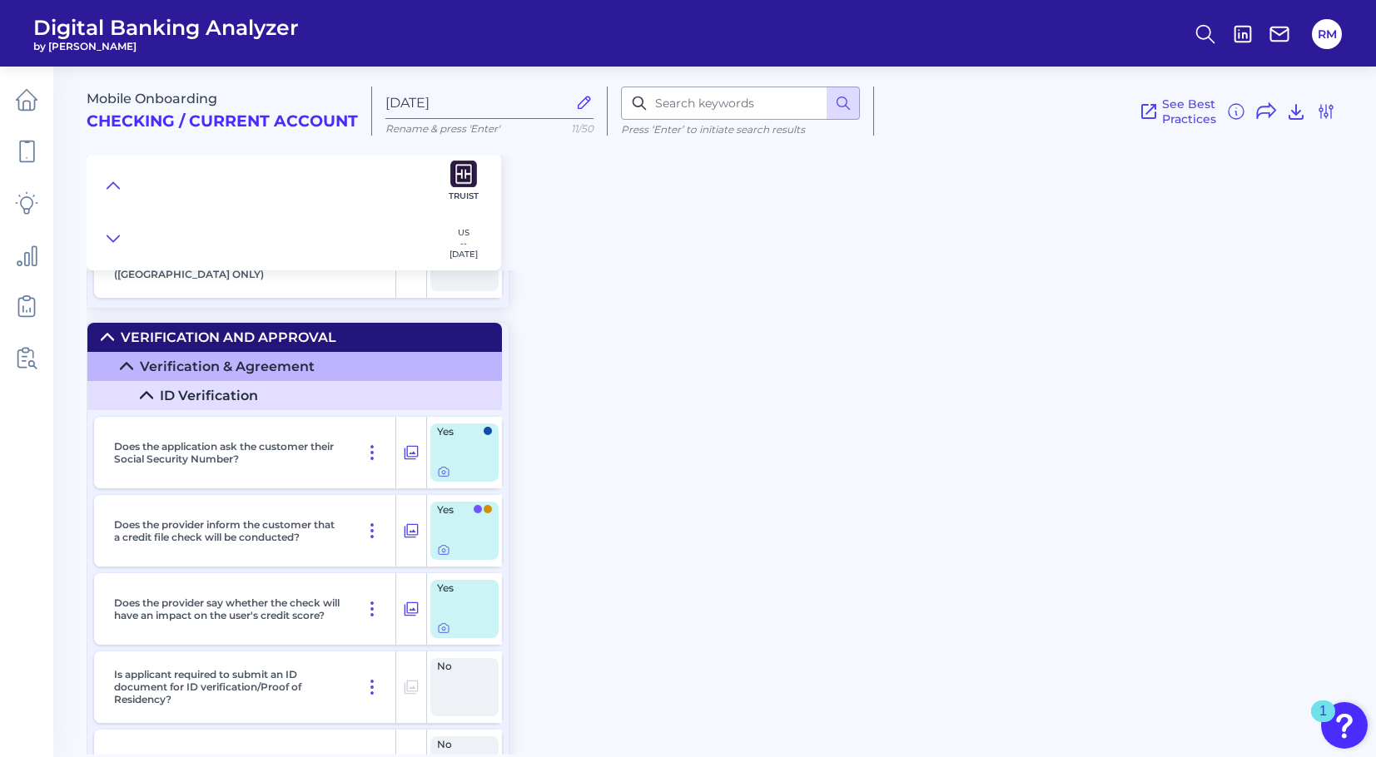
scroll to position [6742, 0]
